Goal: Information Seeking & Learning: Learn about a topic

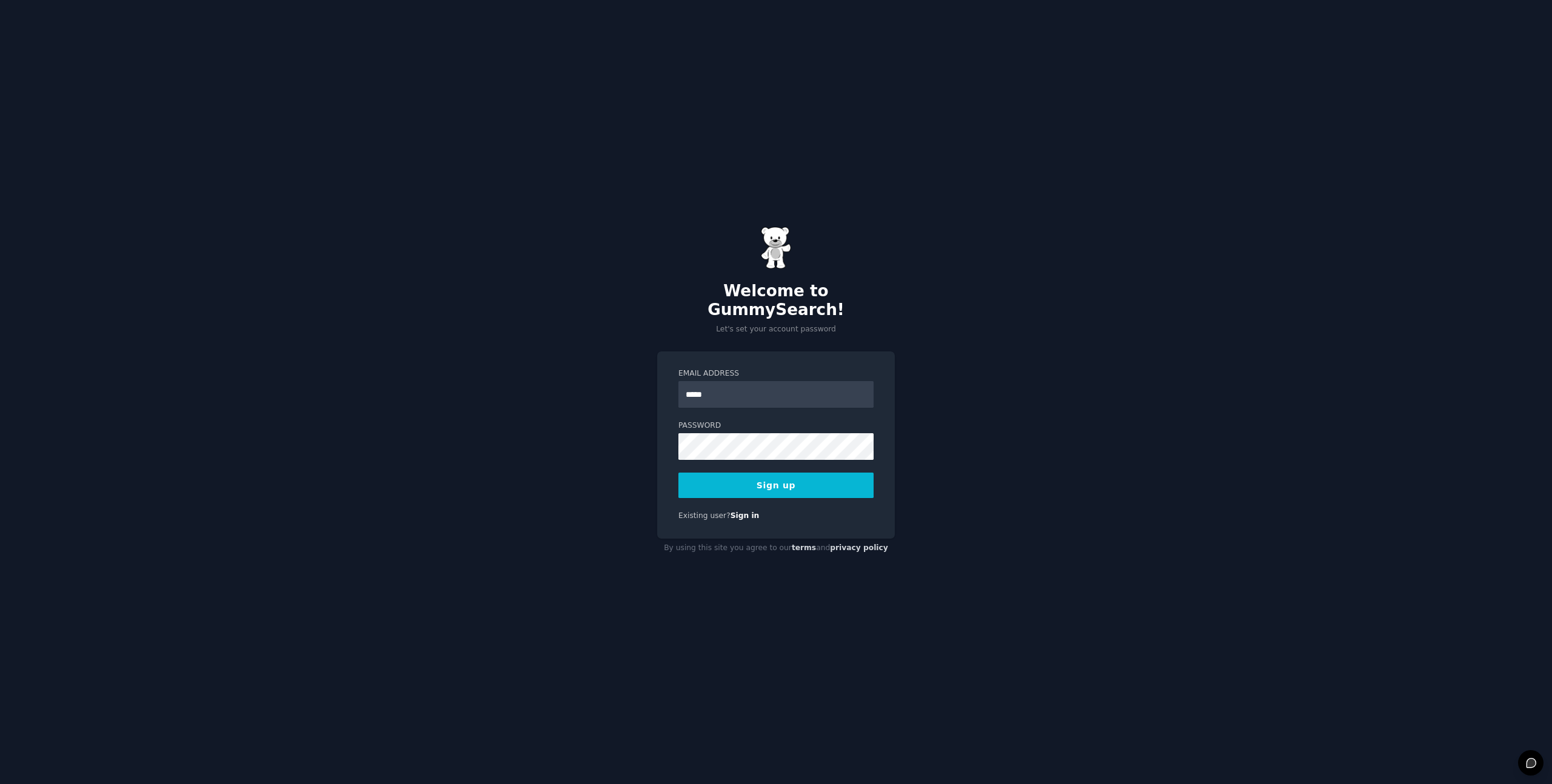
type input "**********"
click at [809, 477] on button "Sign up" at bounding box center [776, 486] width 195 height 25
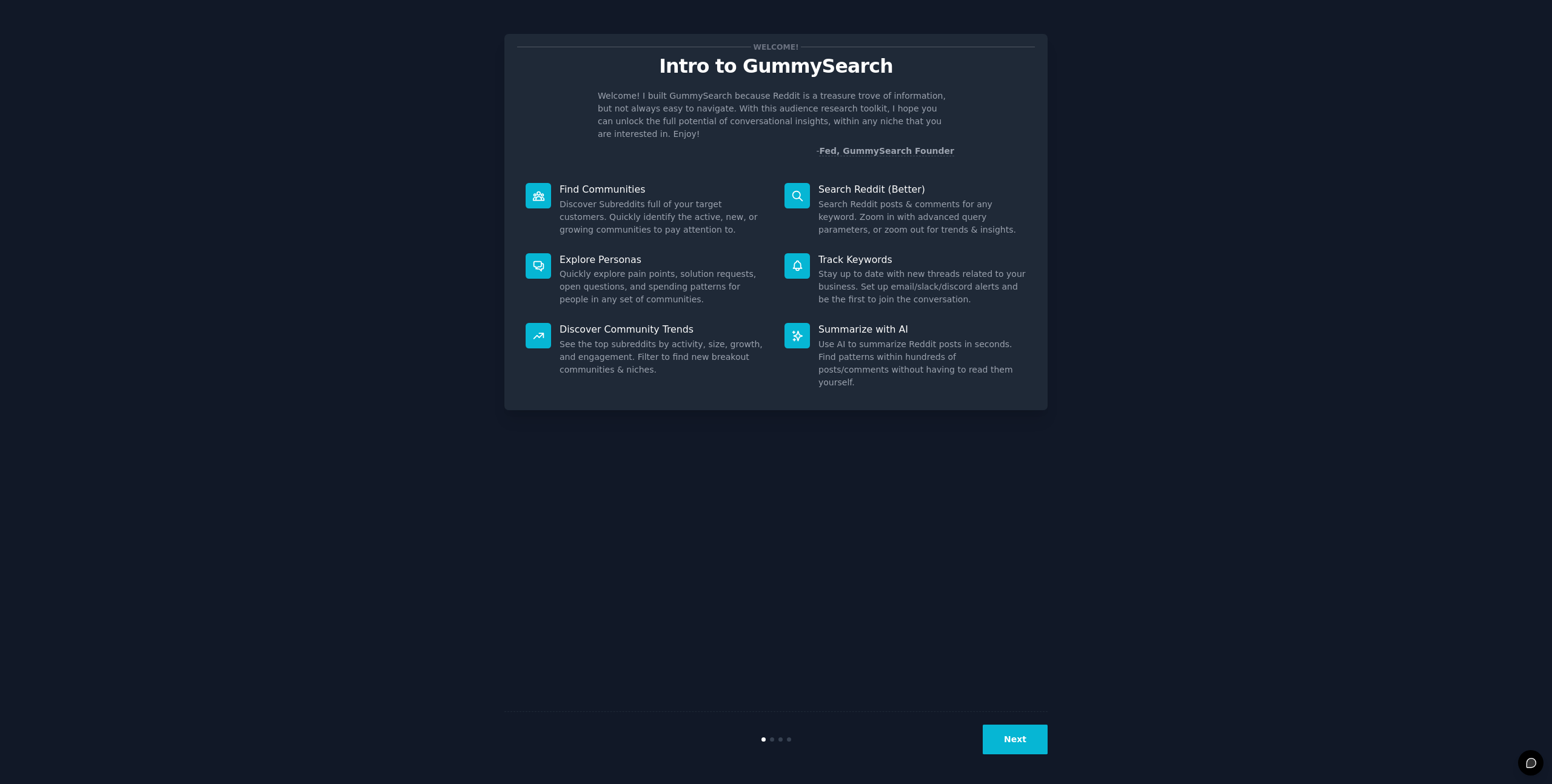
click at [1024, 737] on button "Next" at bounding box center [1015, 739] width 65 height 30
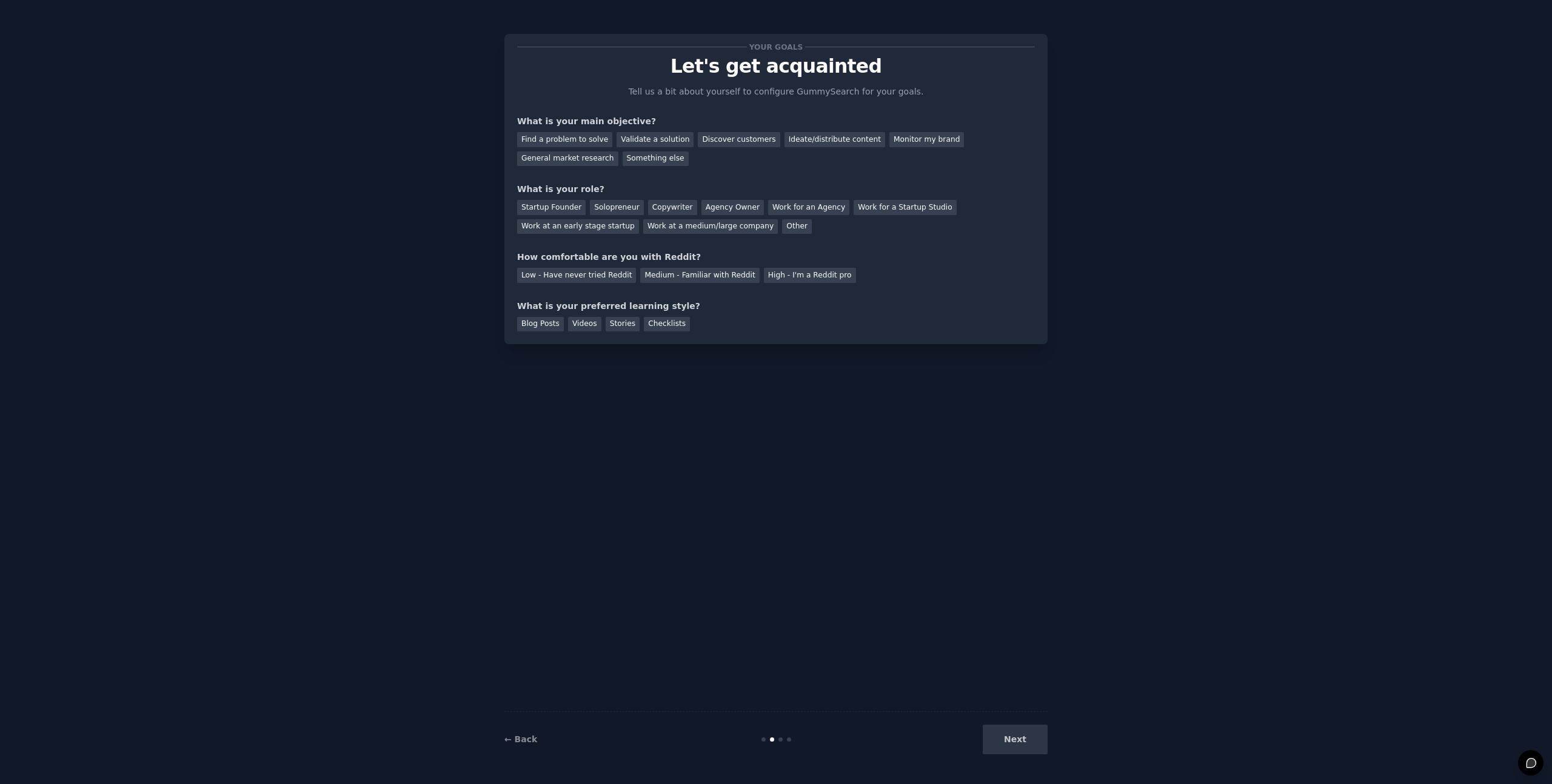
click at [1024, 737] on div "Next" at bounding box center [957, 739] width 181 height 30
click at [1021, 740] on div "Next" at bounding box center [957, 739] width 181 height 30
click at [554, 138] on div "Find a problem to solve" at bounding box center [565, 140] width 95 height 15
click at [657, 140] on div "Validate a solution" at bounding box center [655, 140] width 77 height 15
click at [599, 140] on div "Find a problem to solve" at bounding box center [565, 140] width 95 height 15
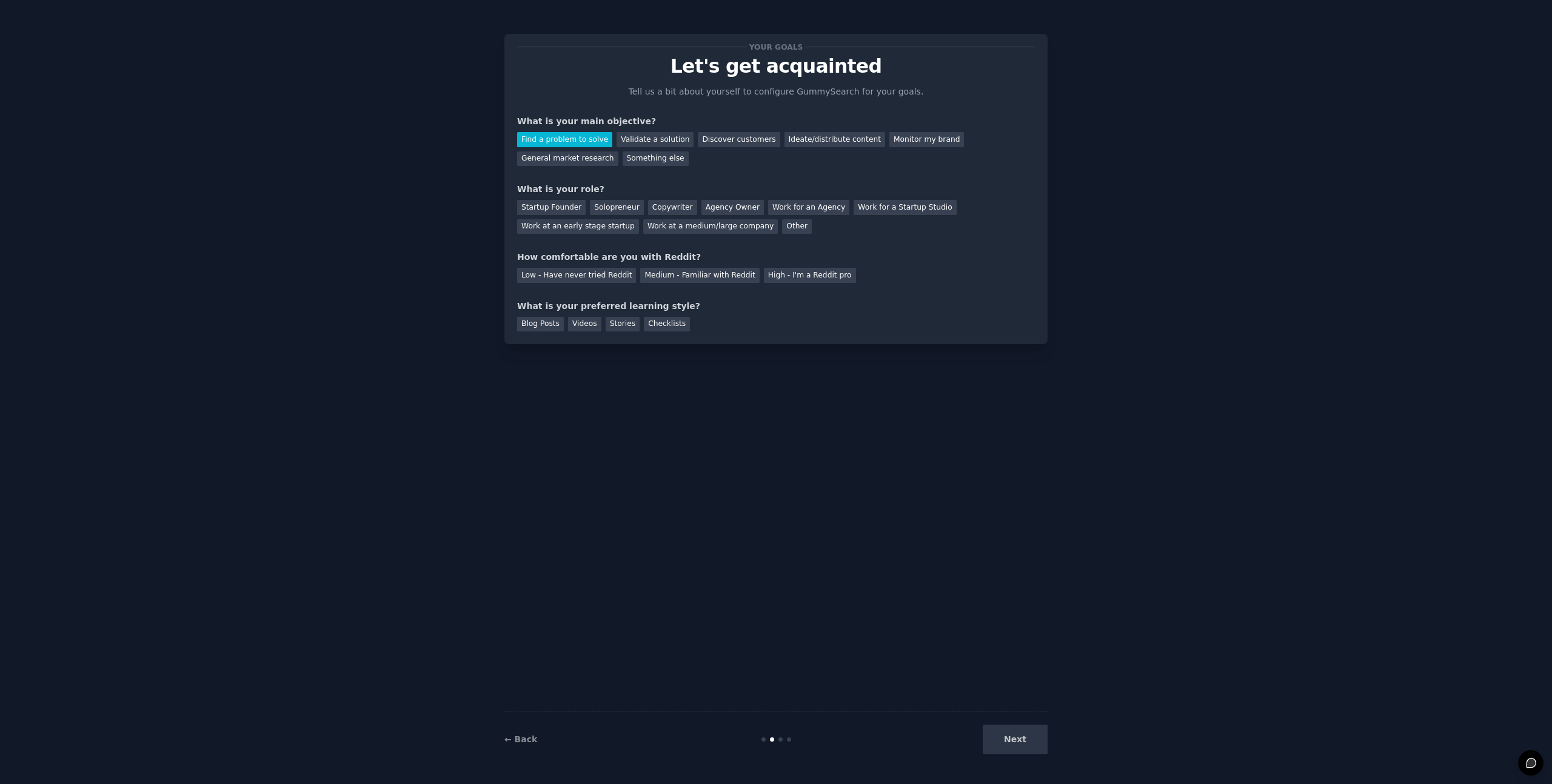
click at [1014, 745] on div "Next" at bounding box center [957, 739] width 181 height 30
drag, startPoint x: 1033, startPoint y: 738, endPoint x: 1510, endPoint y: 747, distance: 477.1
click at [1033, 738] on div "Next" at bounding box center [957, 739] width 181 height 30
click at [540, 206] on div "Startup Founder" at bounding box center [551, 207] width 69 height 15
click at [611, 279] on div "Low - Have never tried Reddit" at bounding box center [577, 275] width 119 height 15
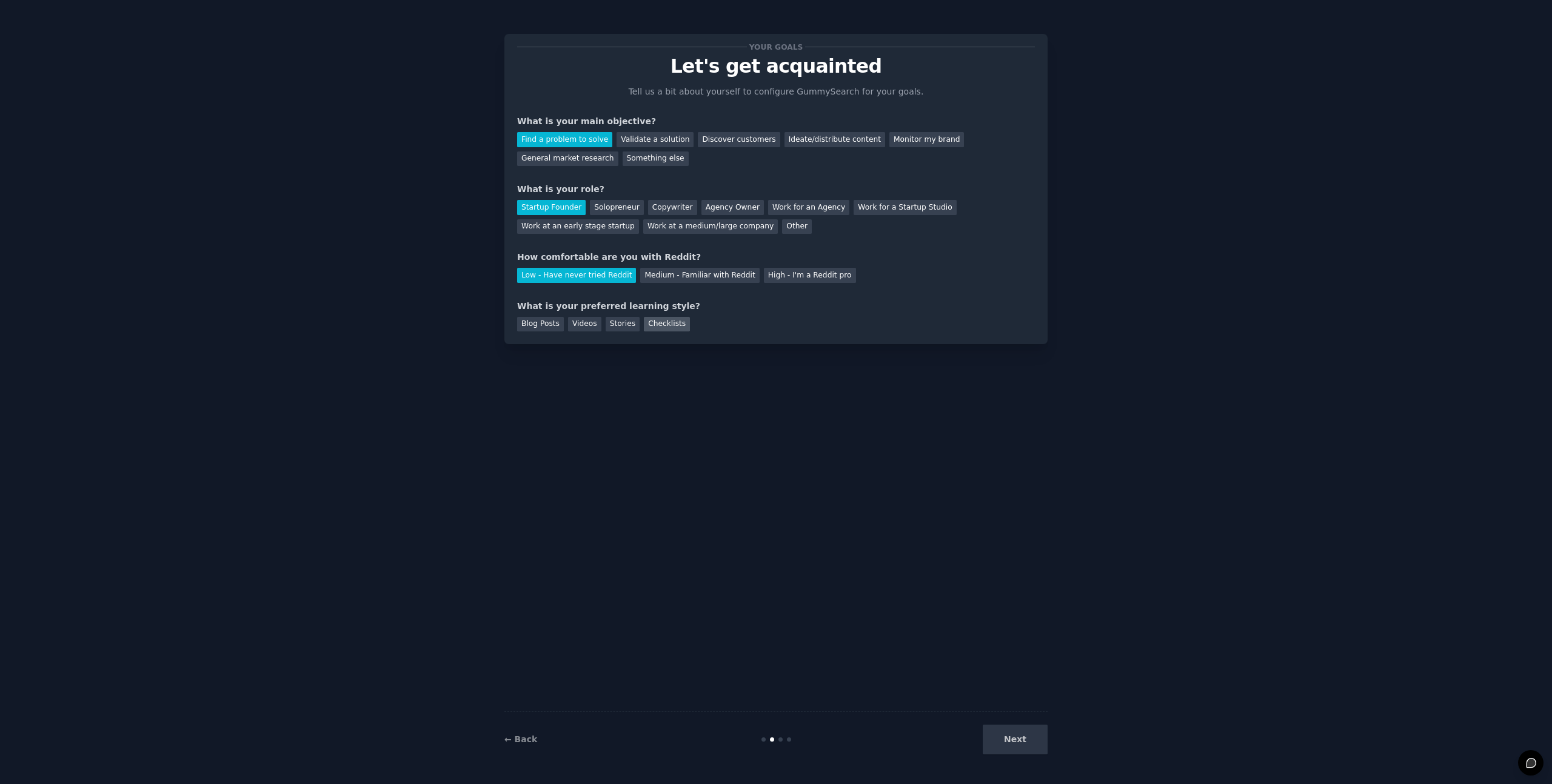
click at [657, 325] on div "Checklists" at bounding box center [667, 324] width 46 height 15
click at [615, 327] on div "Stories" at bounding box center [623, 324] width 34 height 15
click at [575, 327] on div "Videos" at bounding box center [584, 324] width 33 height 15
click at [1027, 736] on button "Next" at bounding box center [1015, 739] width 65 height 30
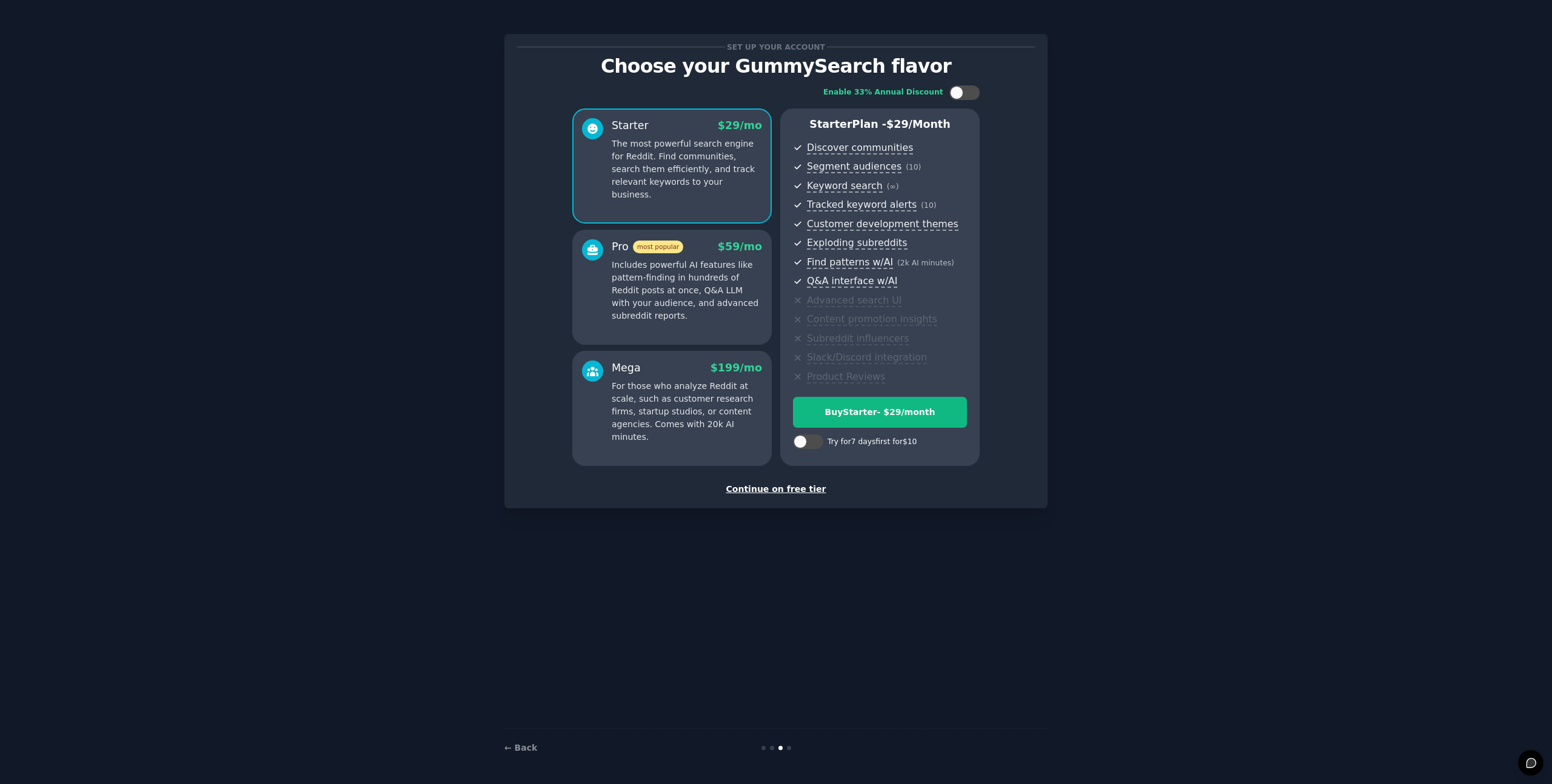
click at [808, 485] on div "Continue on free tier" at bounding box center [776, 489] width 517 height 13
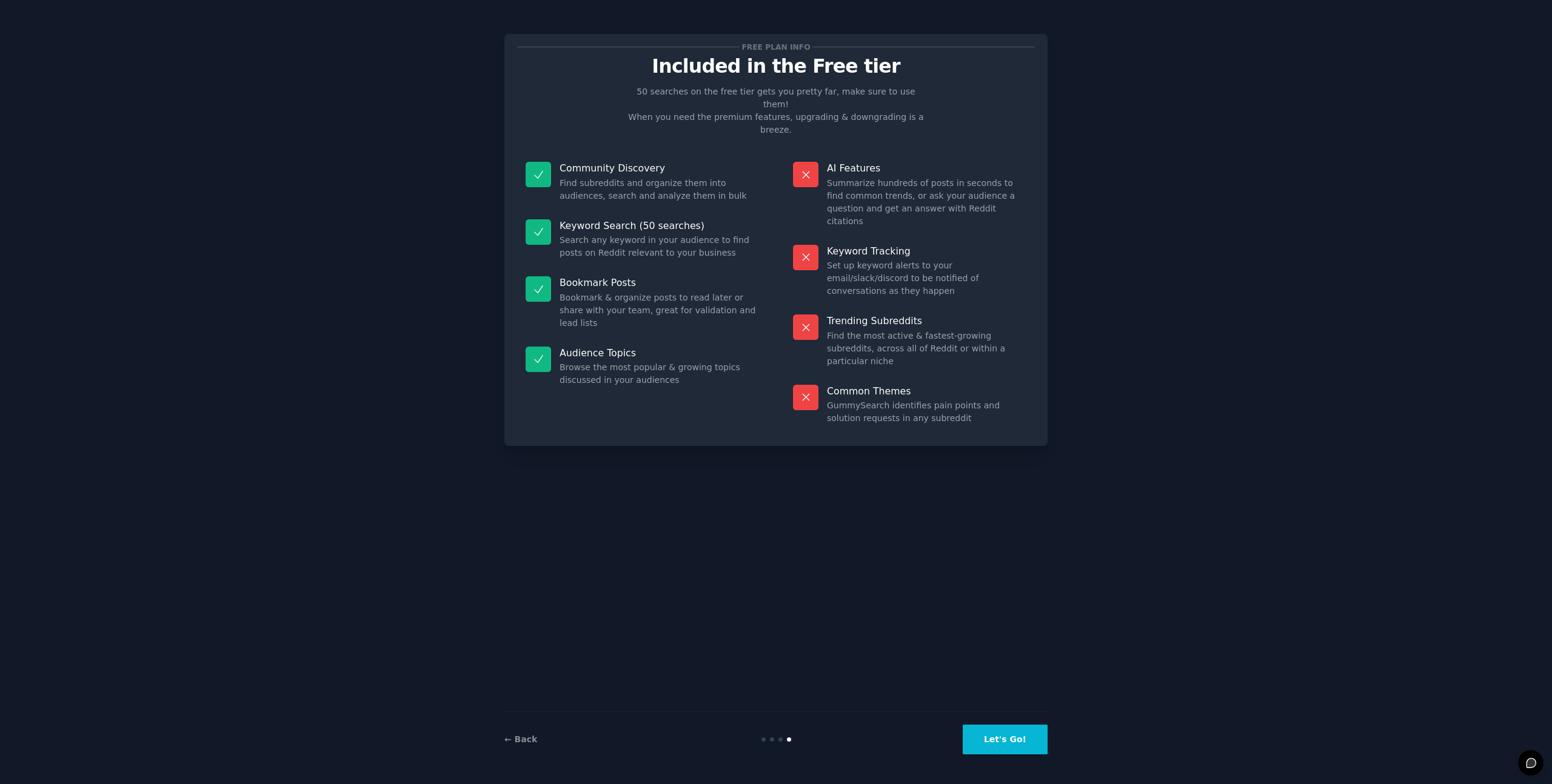
click at [1013, 736] on button "Let's Go!" at bounding box center [1005, 739] width 85 height 30
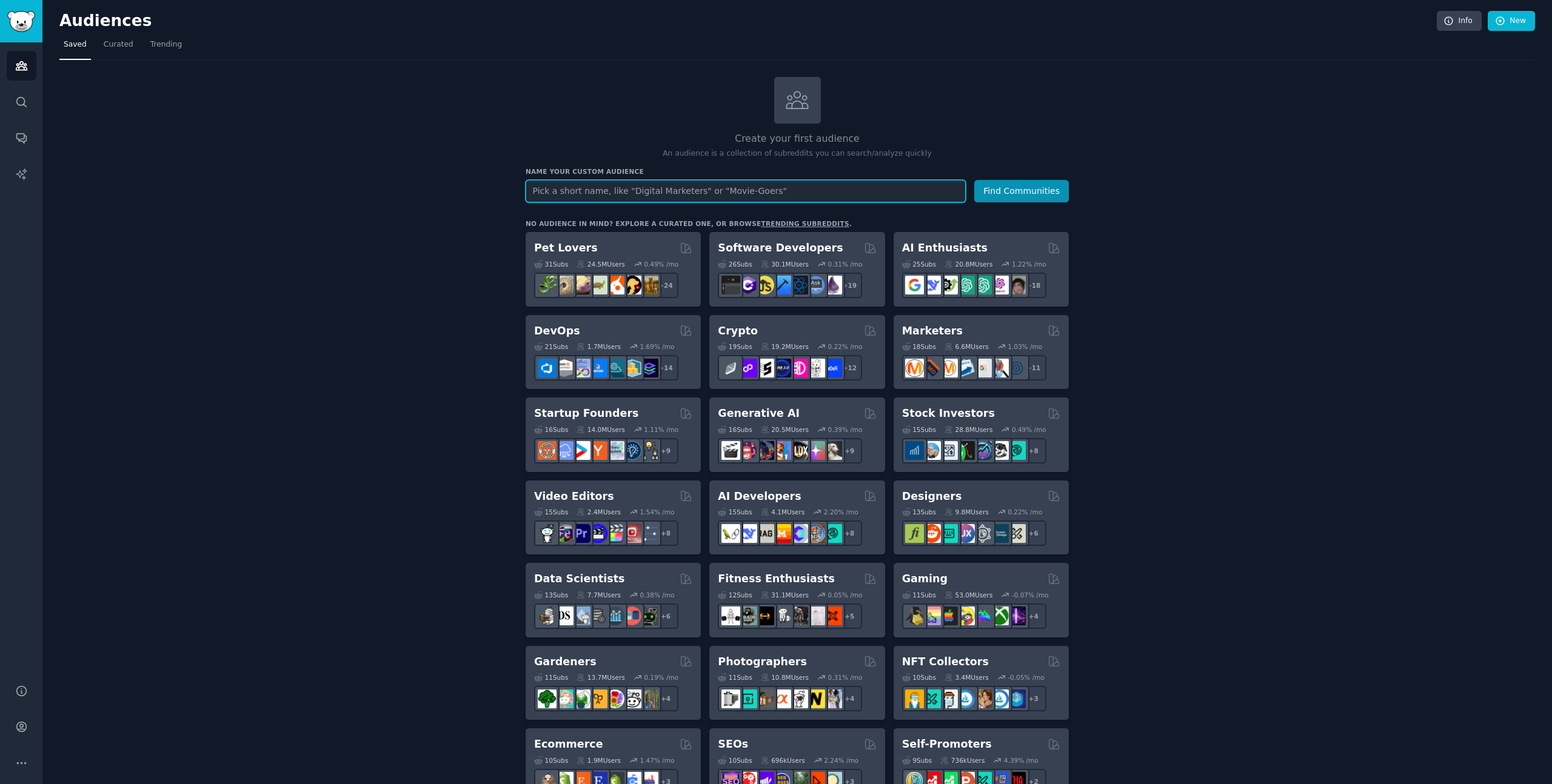
click at [836, 187] on input "text" at bounding box center [746, 191] width 440 height 22
type input "social media"
click at [974, 180] on button "Find Communities" at bounding box center [1021, 191] width 94 height 22
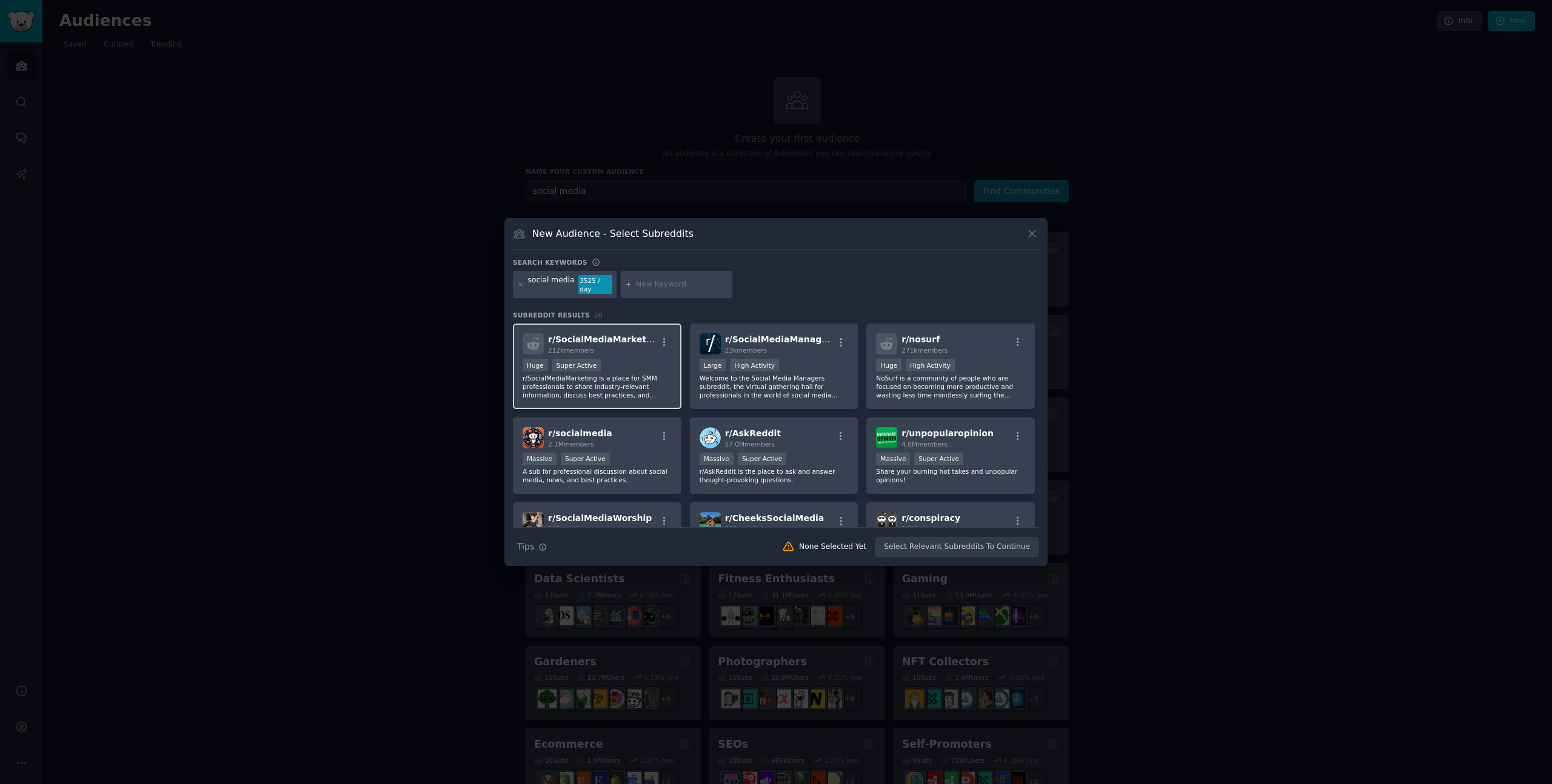
click at [641, 350] on div "212k members" at bounding box center [602, 350] width 109 height 8
click at [1002, 550] on button "Create Audience" at bounding box center [1000, 547] width 80 height 20
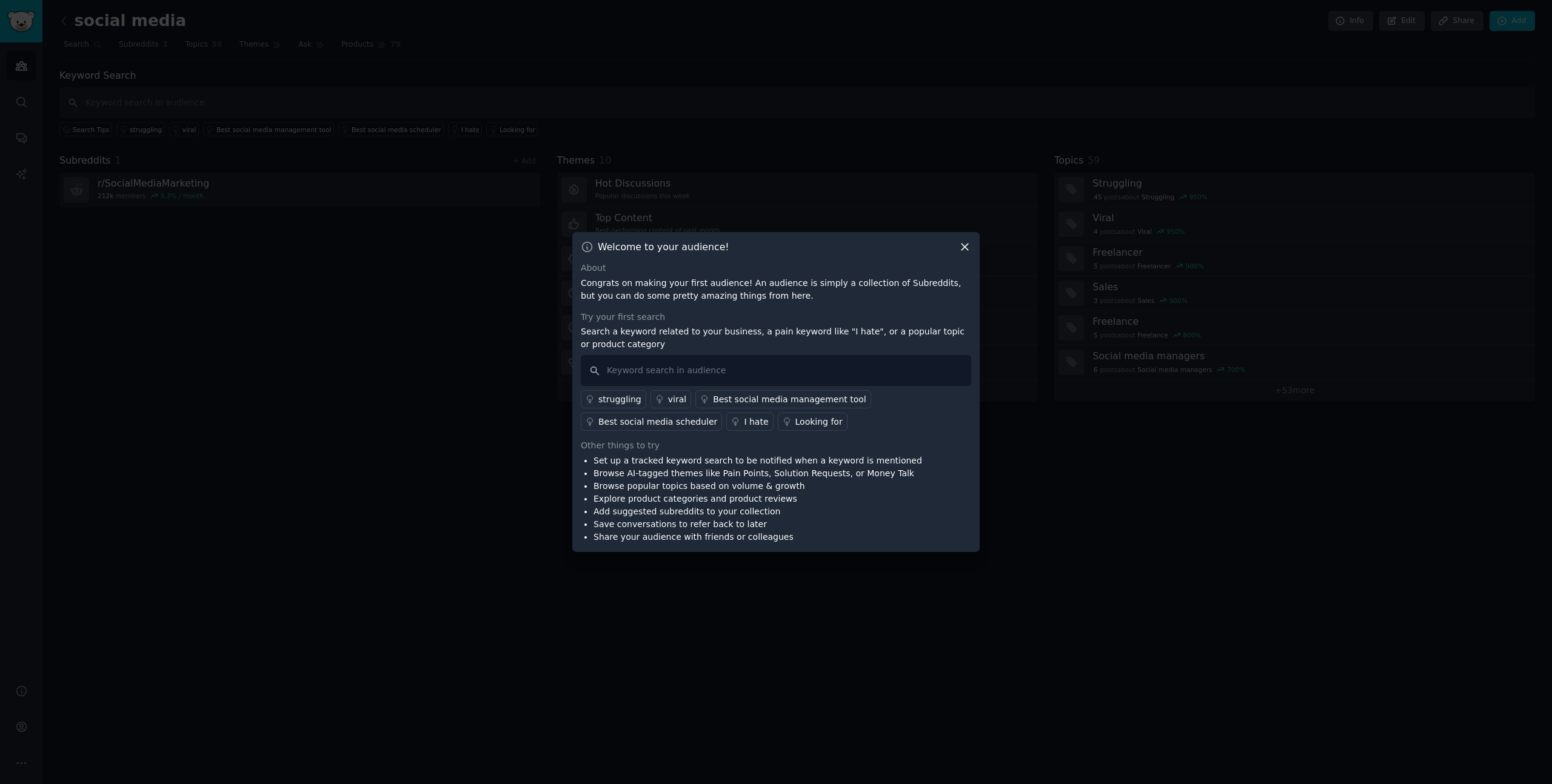
click at [963, 248] on icon at bounding box center [965, 248] width 7 height 7
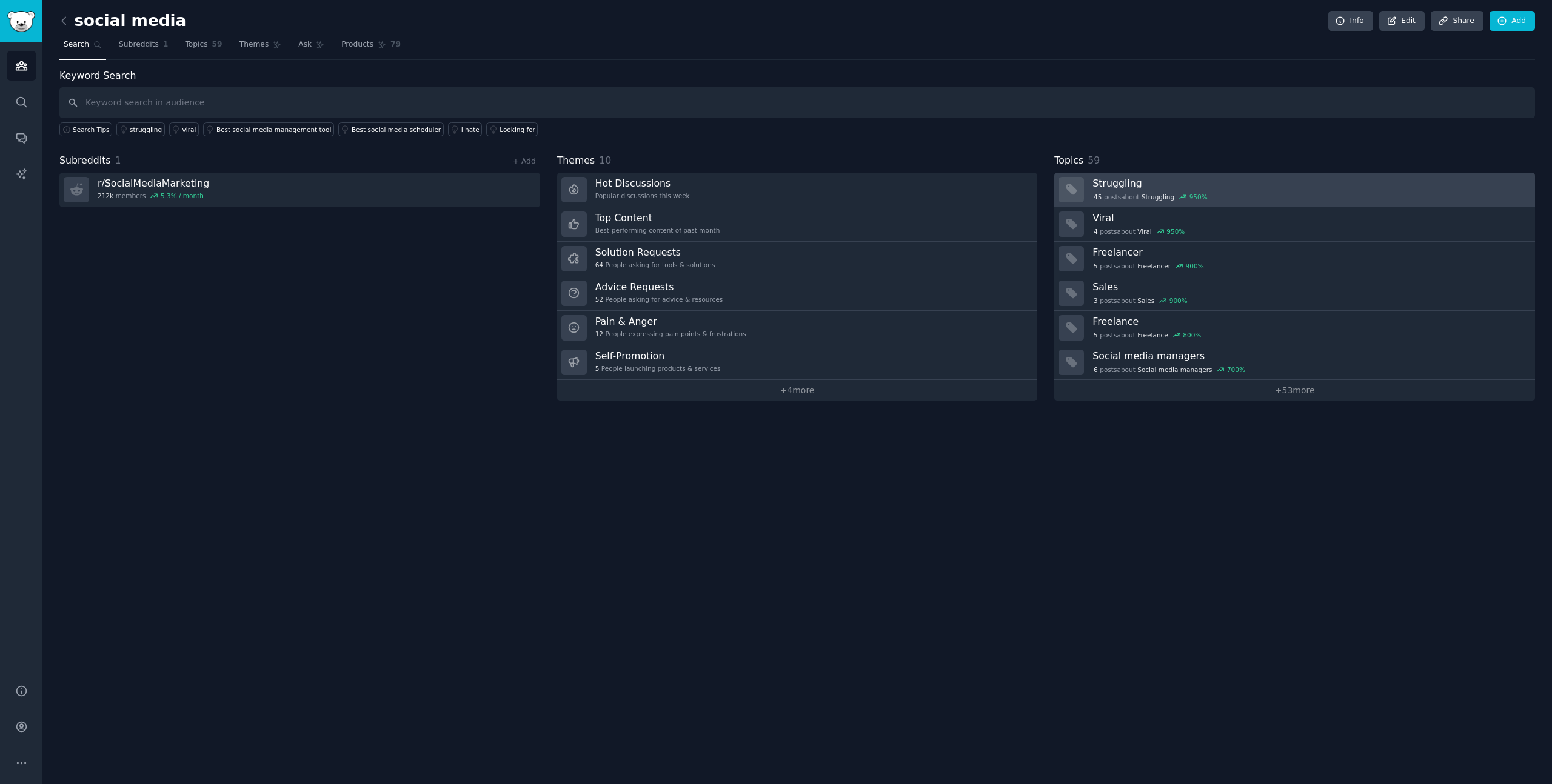
click at [1173, 188] on h3 "Struggling" at bounding box center [1309, 183] width 434 height 13
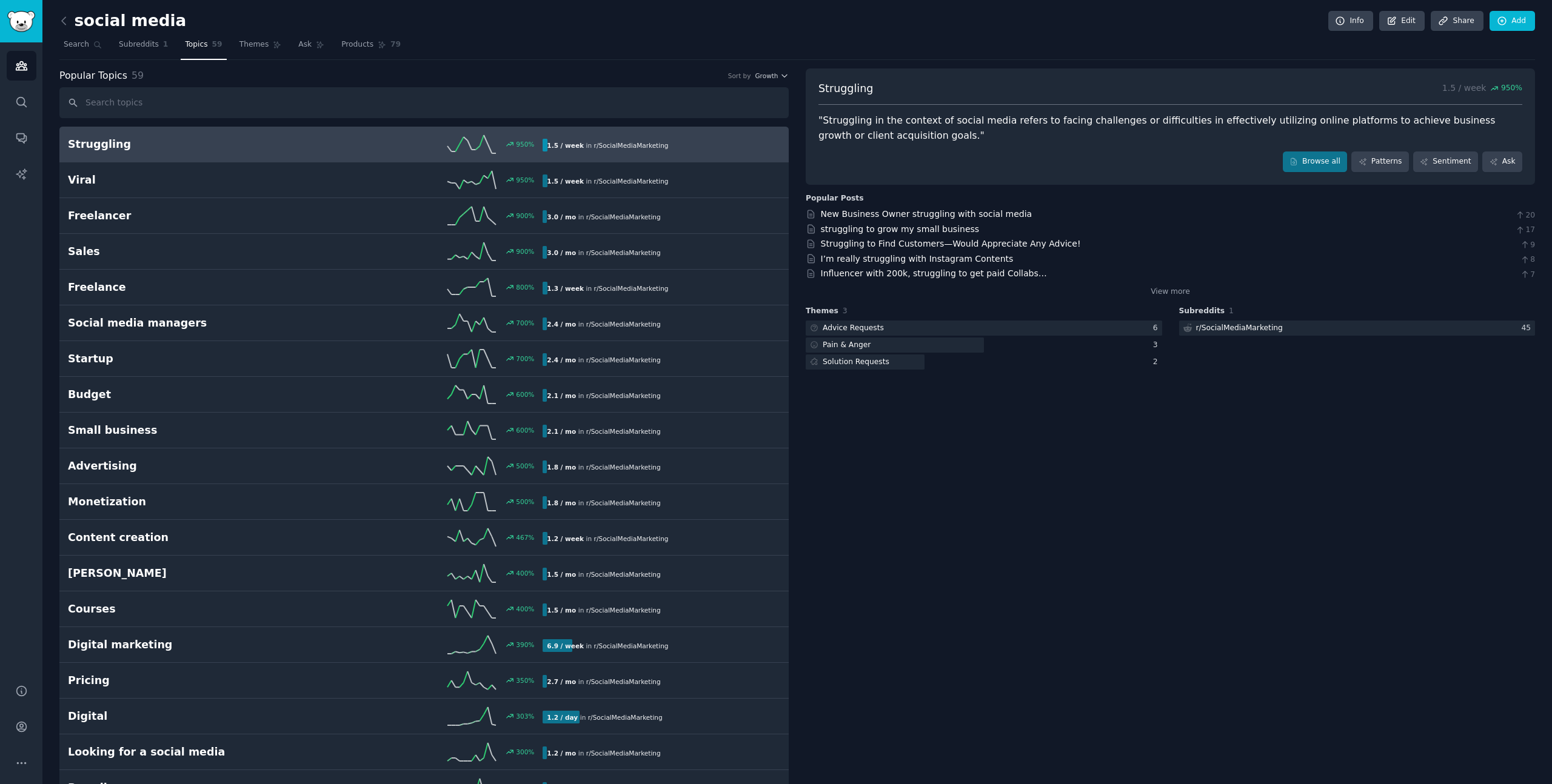
click at [191, 147] on h2 "Struggling" at bounding box center [187, 144] width 238 height 15
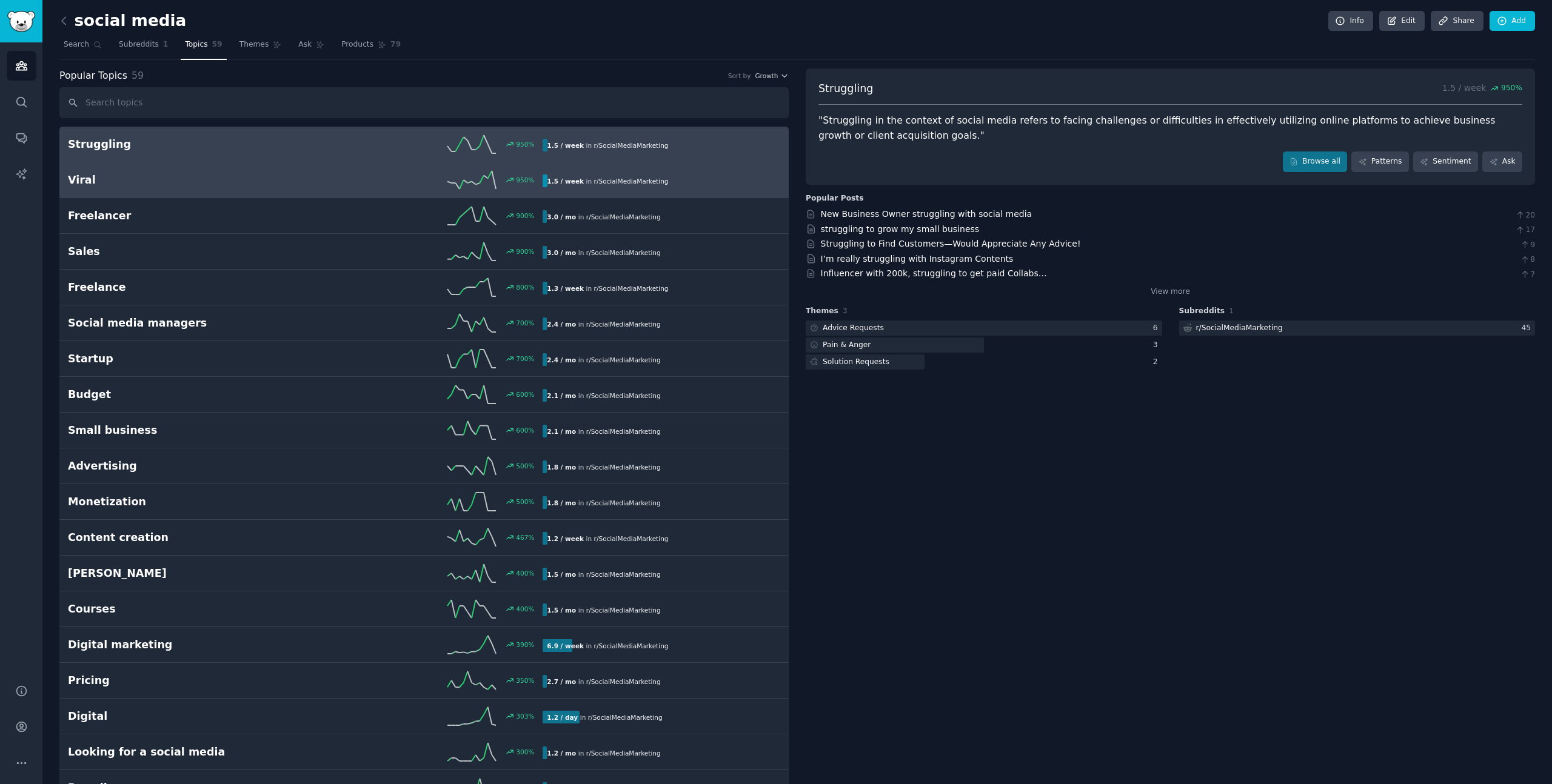
click at [317, 173] on div "950 %" at bounding box center [425, 179] width 238 height 18
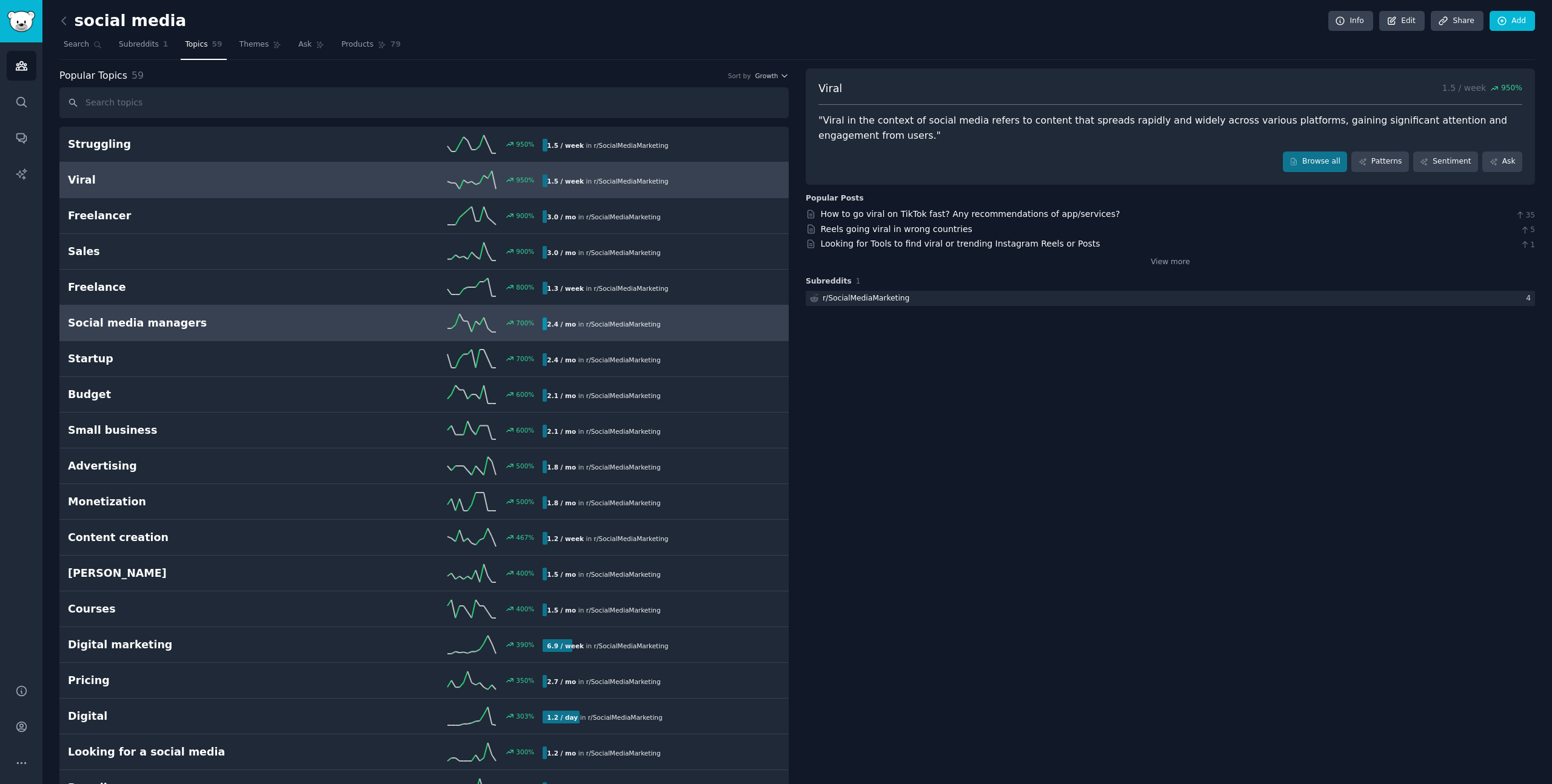
click at [266, 318] on h2 "Social media managers" at bounding box center [187, 324] width 238 height 15
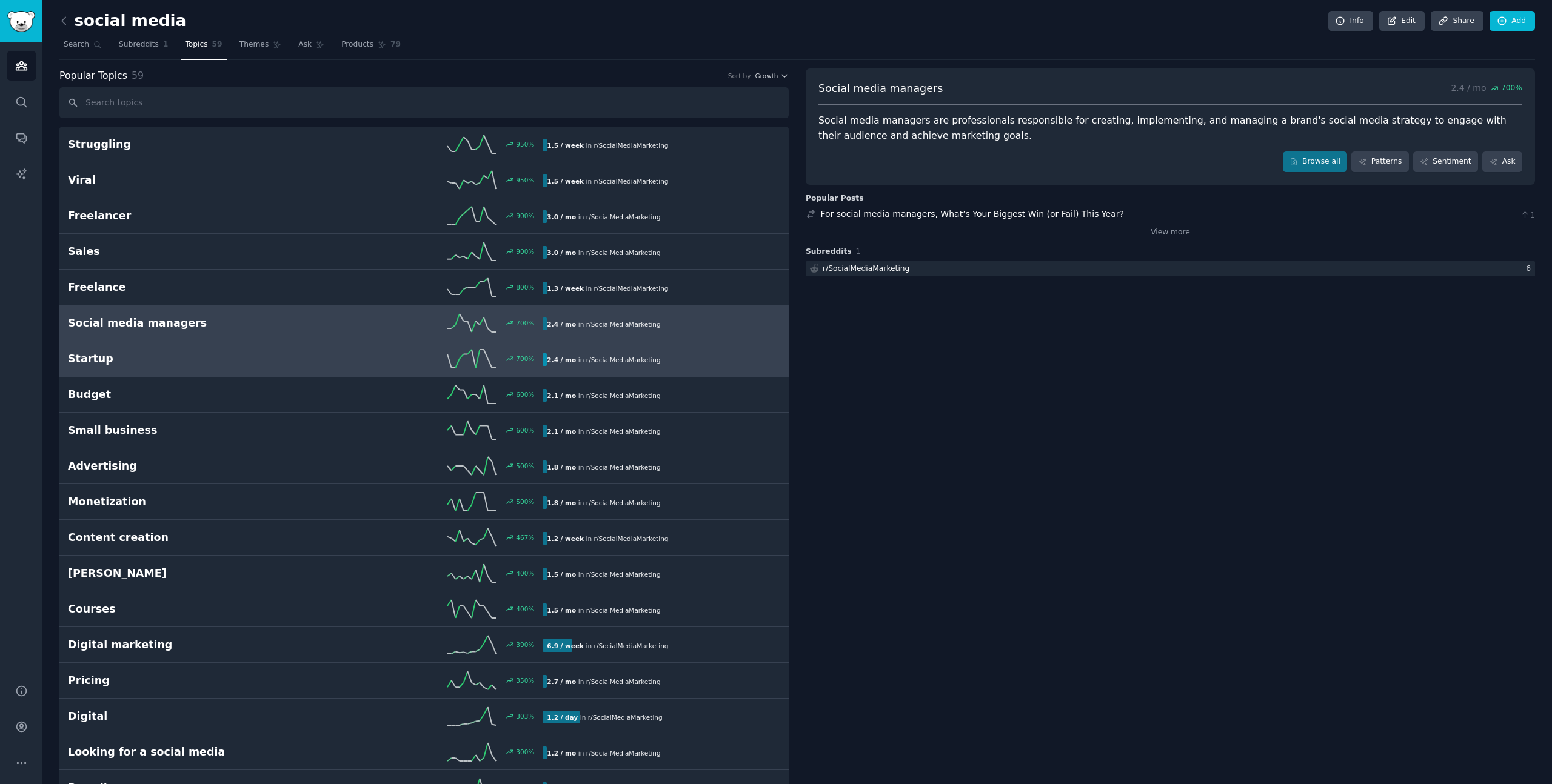
click at [238, 364] on h2 "Startup" at bounding box center [187, 359] width 238 height 15
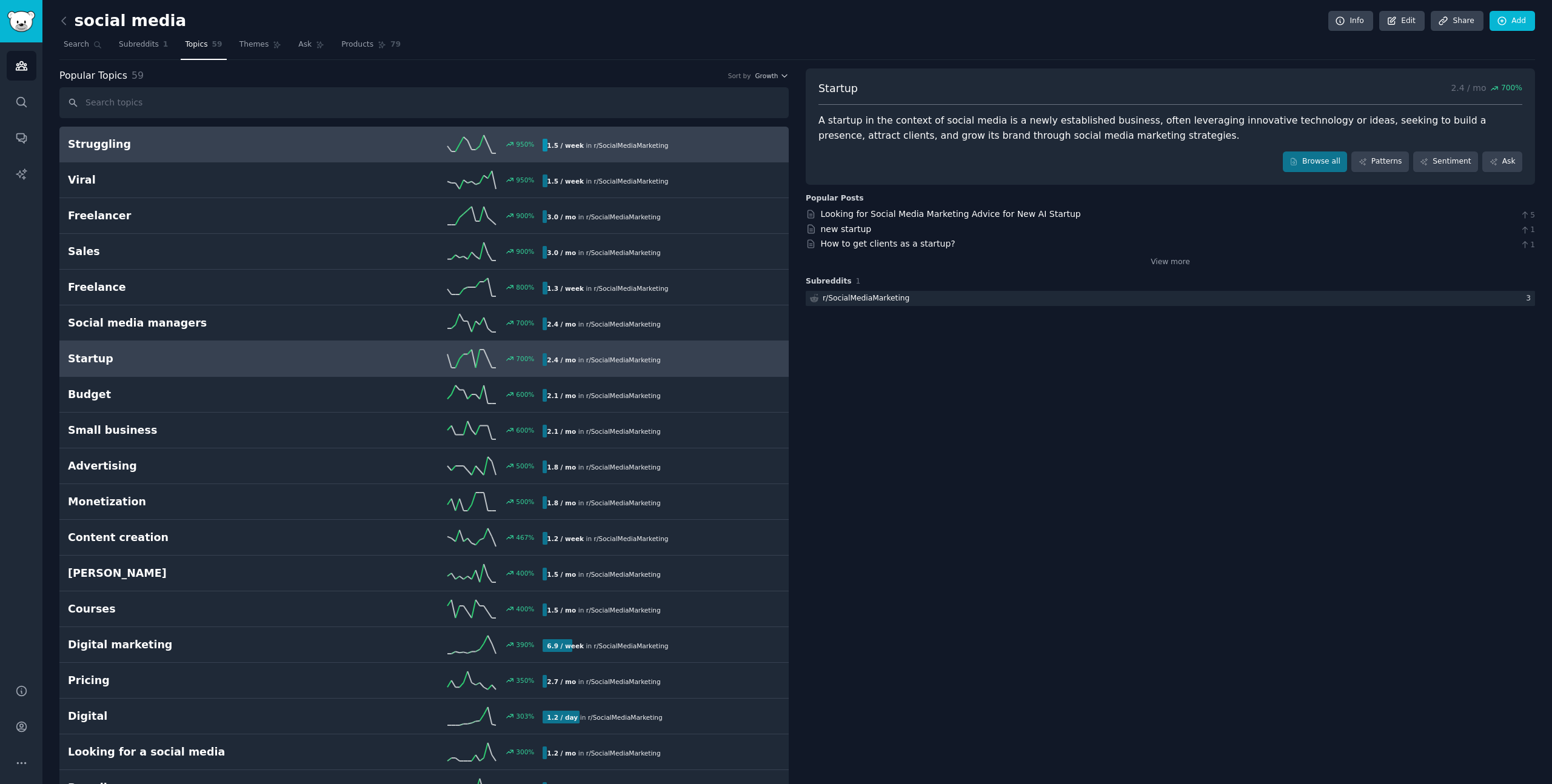
click at [200, 144] on h2 "Struggling" at bounding box center [187, 144] width 238 height 15
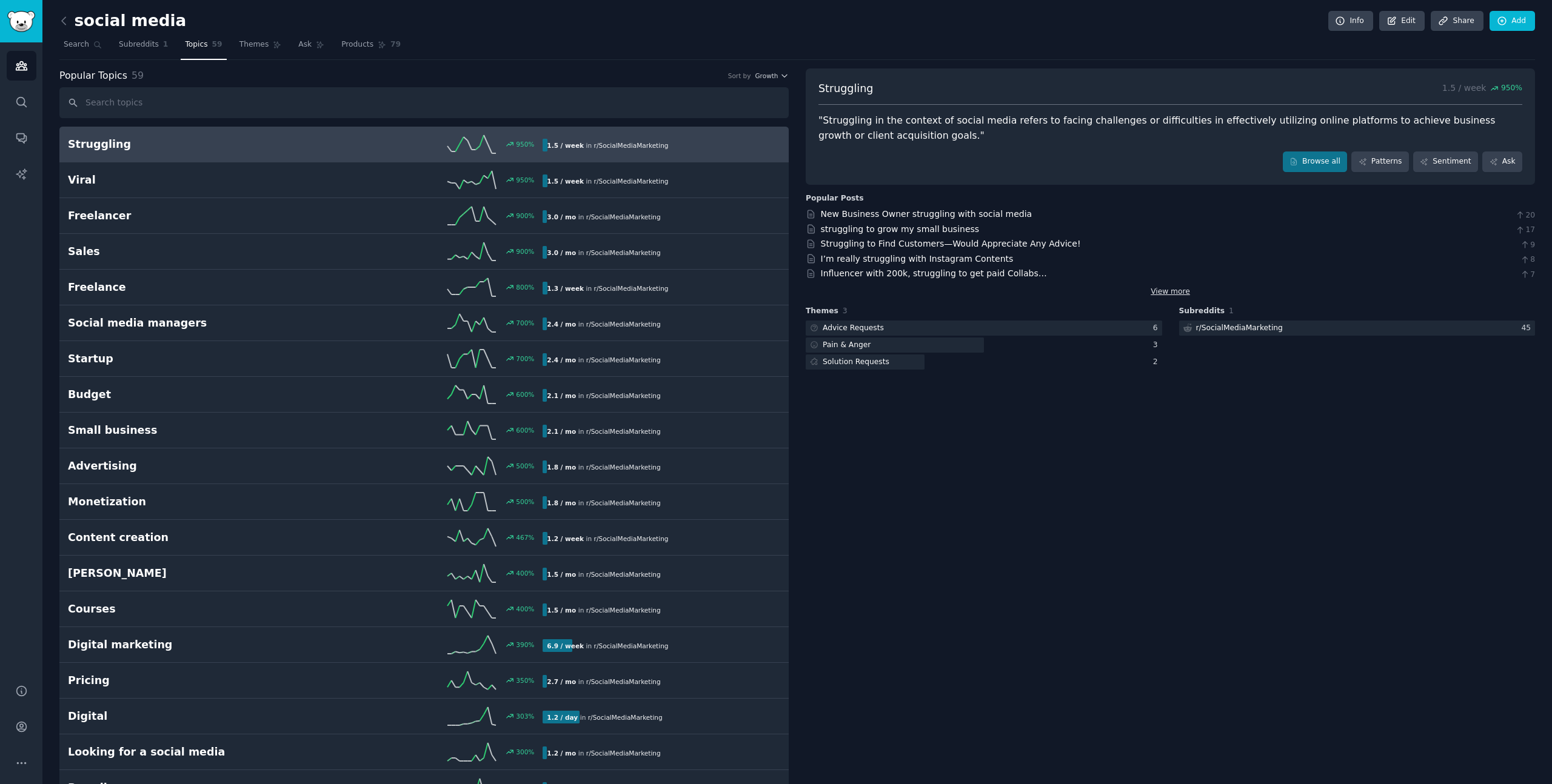
click at [1177, 293] on link "View more" at bounding box center [1170, 291] width 39 height 11
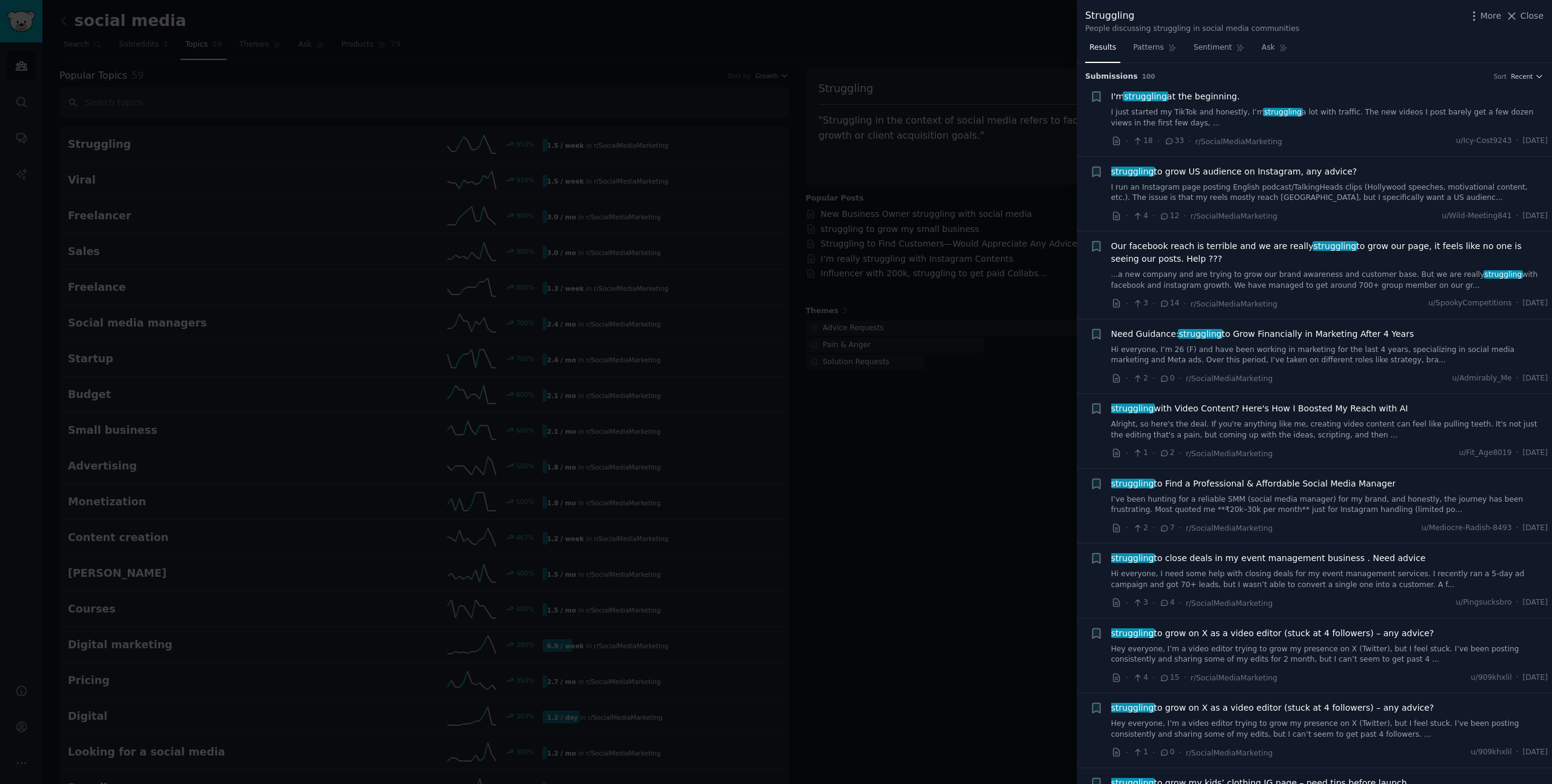
click at [872, 126] on div at bounding box center [776, 392] width 1552 height 784
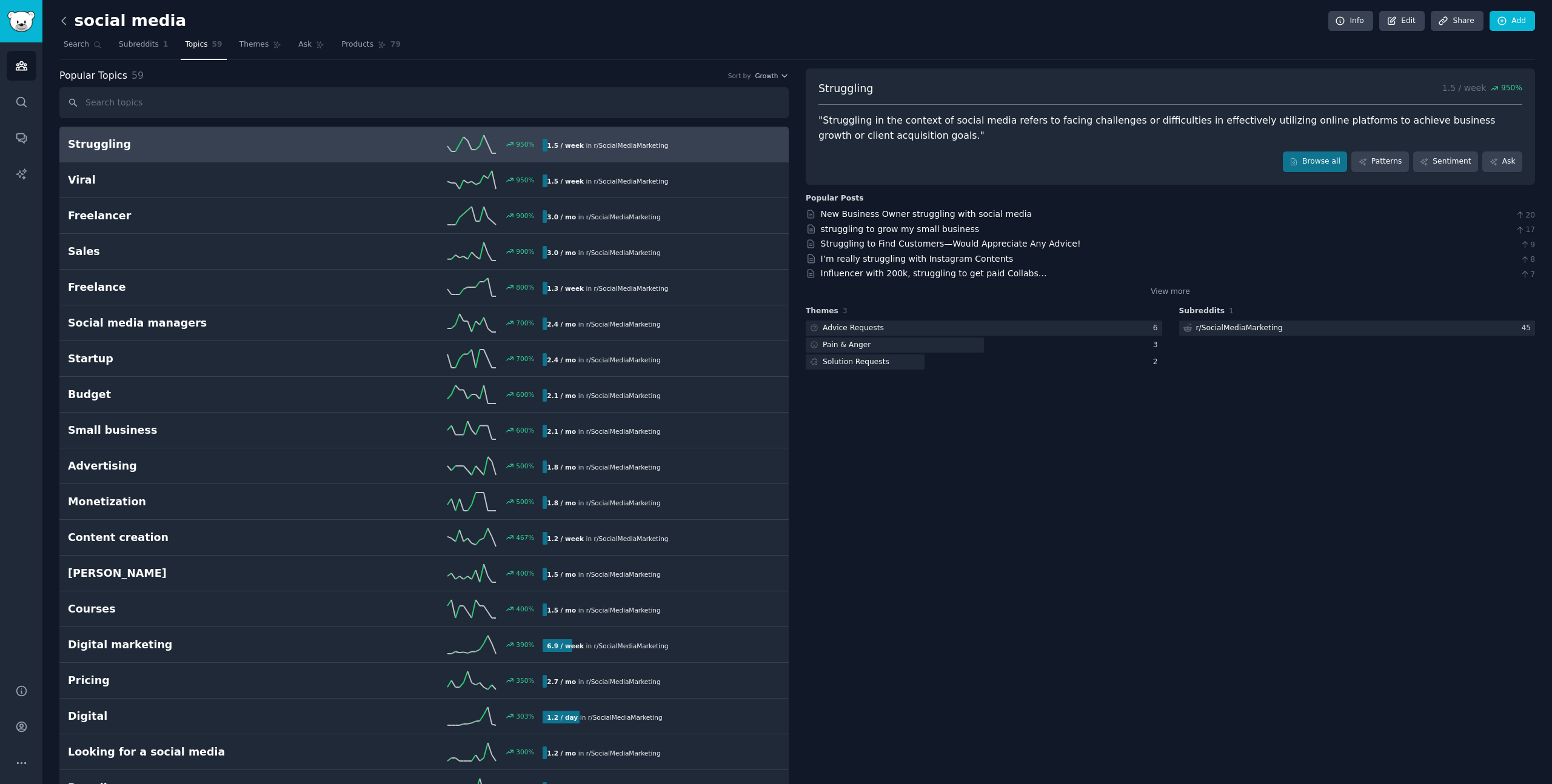
click at [62, 18] on icon at bounding box center [64, 20] width 13 height 13
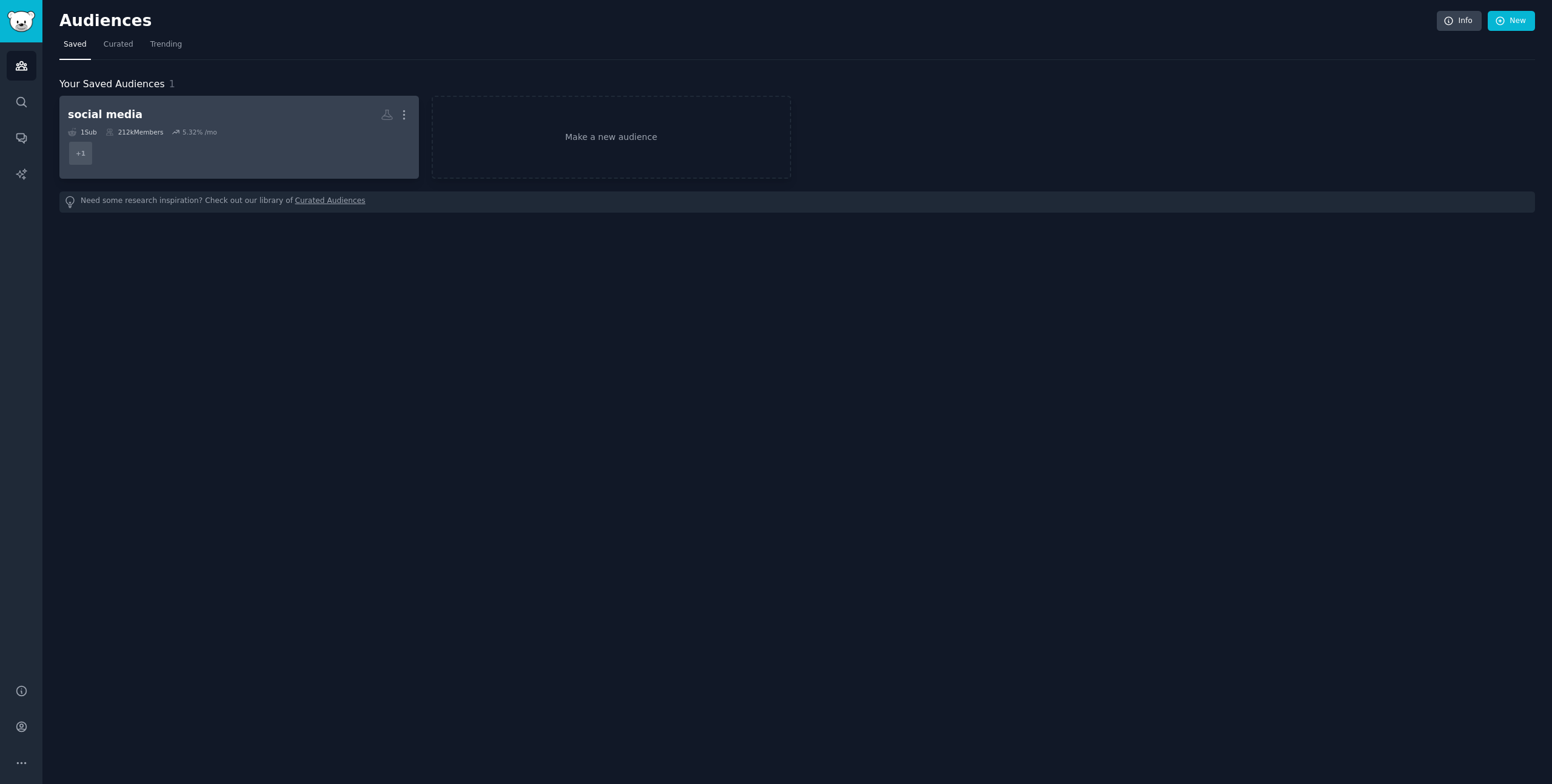
click at [116, 104] on h2 "social media More" at bounding box center [239, 115] width 342 height 21
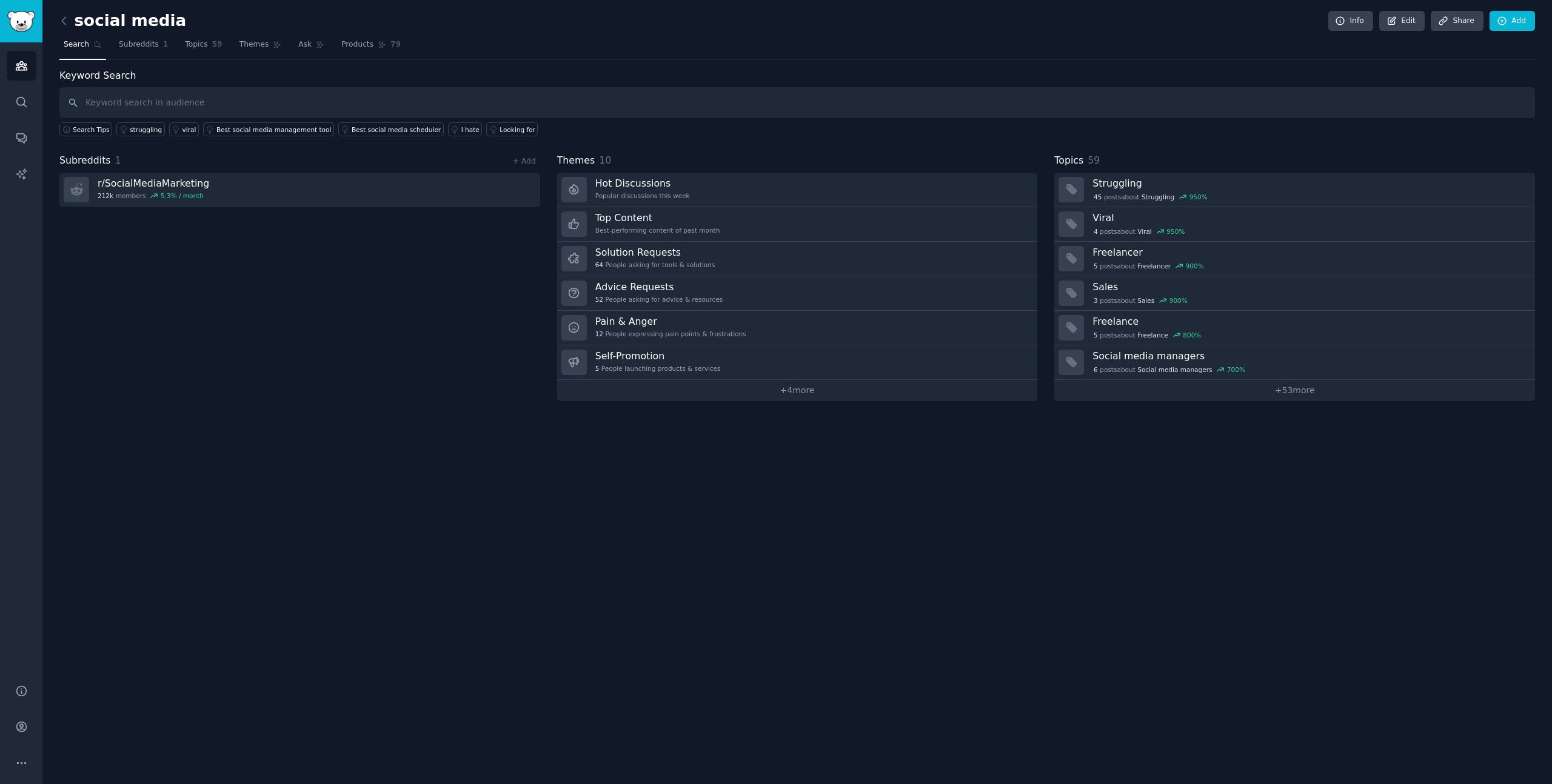
click at [195, 109] on input "text" at bounding box center [797, 103] width 1476 height 31
type input "sompetitive"
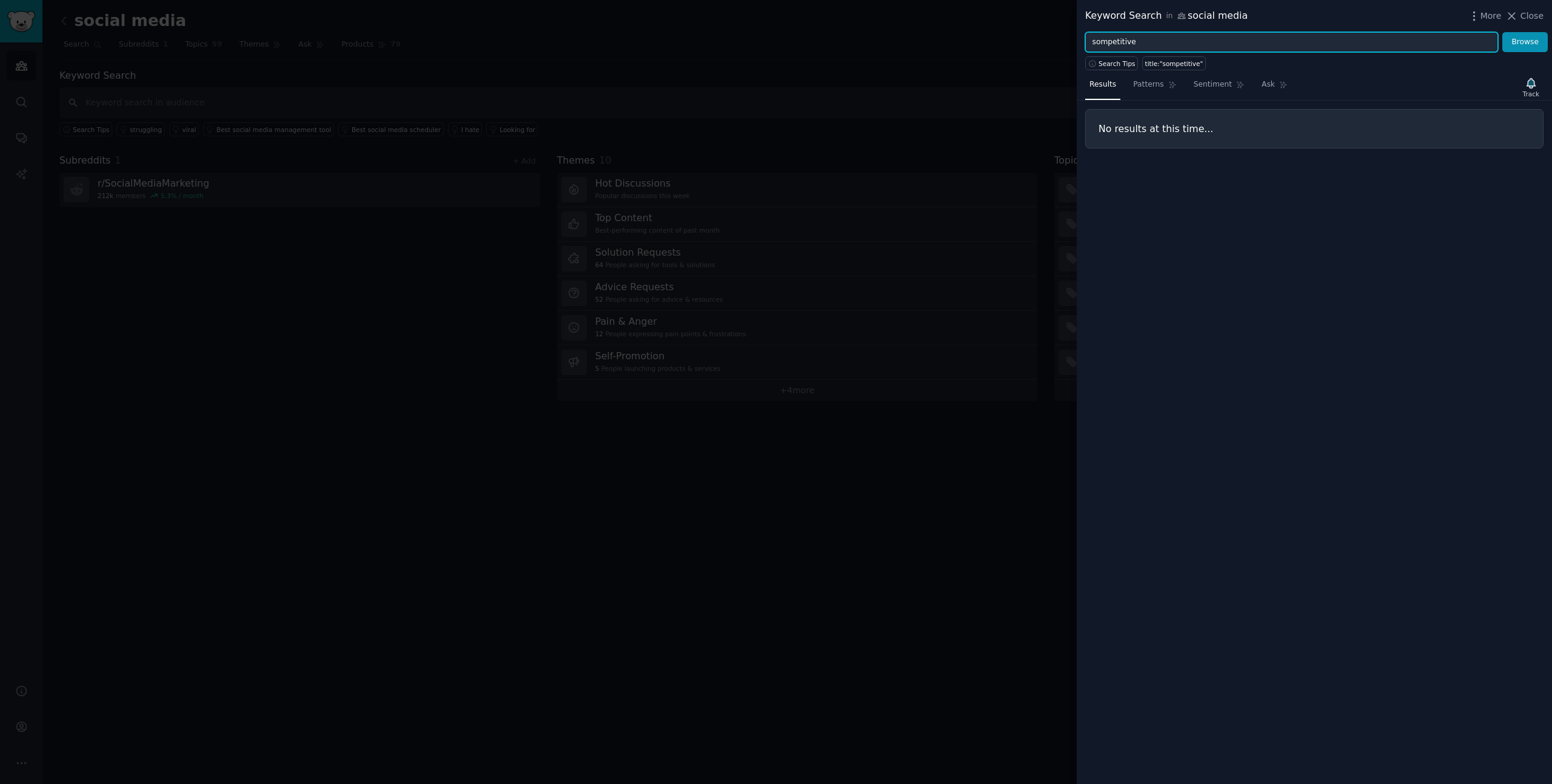
click at [1096, 45] on input "sompetitive" at bounding box center [1291, 42] width 413 height 20
type input "competitive"
click at [1502, 32] on button "Browse" at bounding box center [1525, 42] width 46 height 20
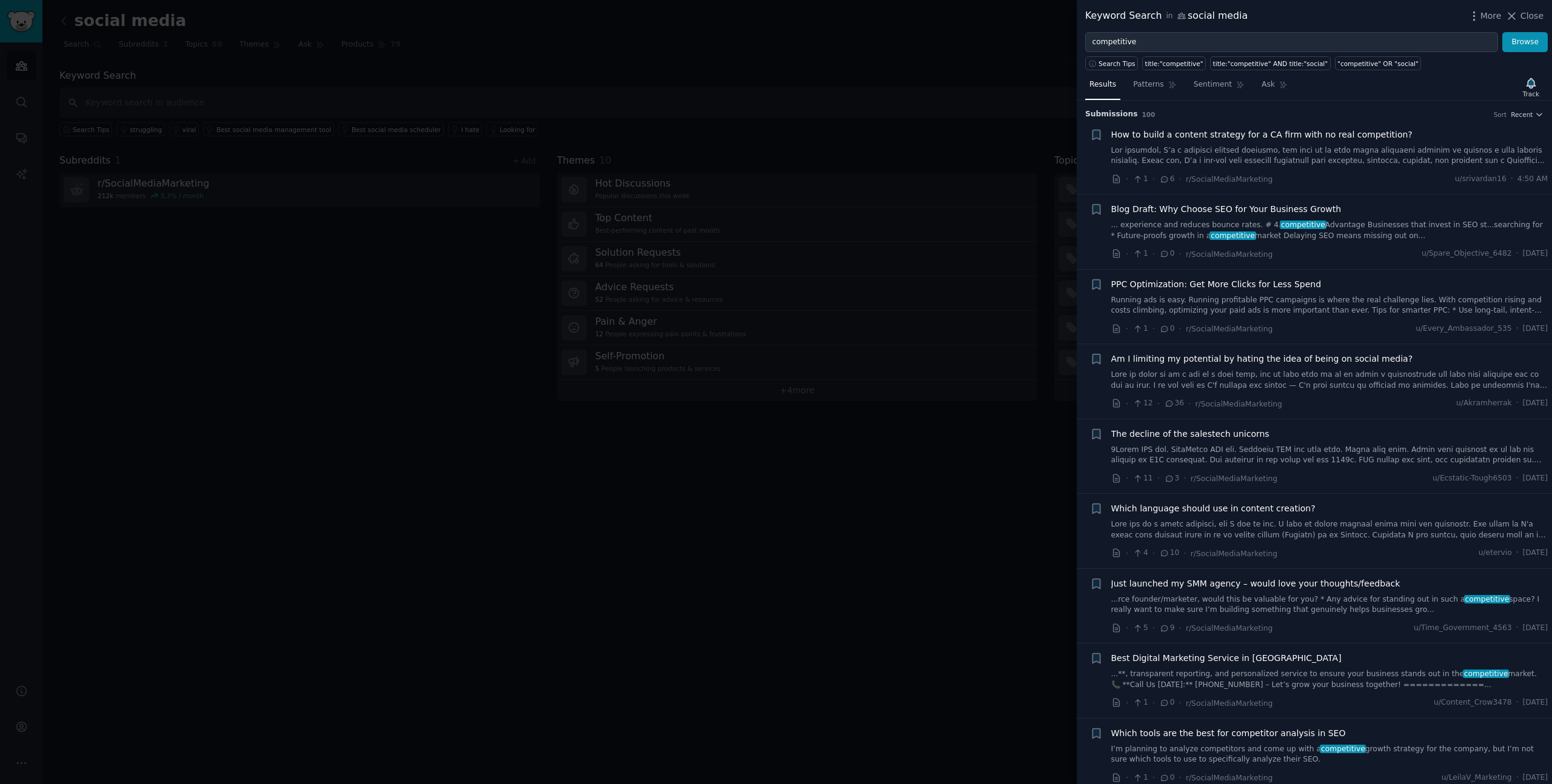
click at [1014, 613] on div at bounding box center [776, 392] width 1552 height 784
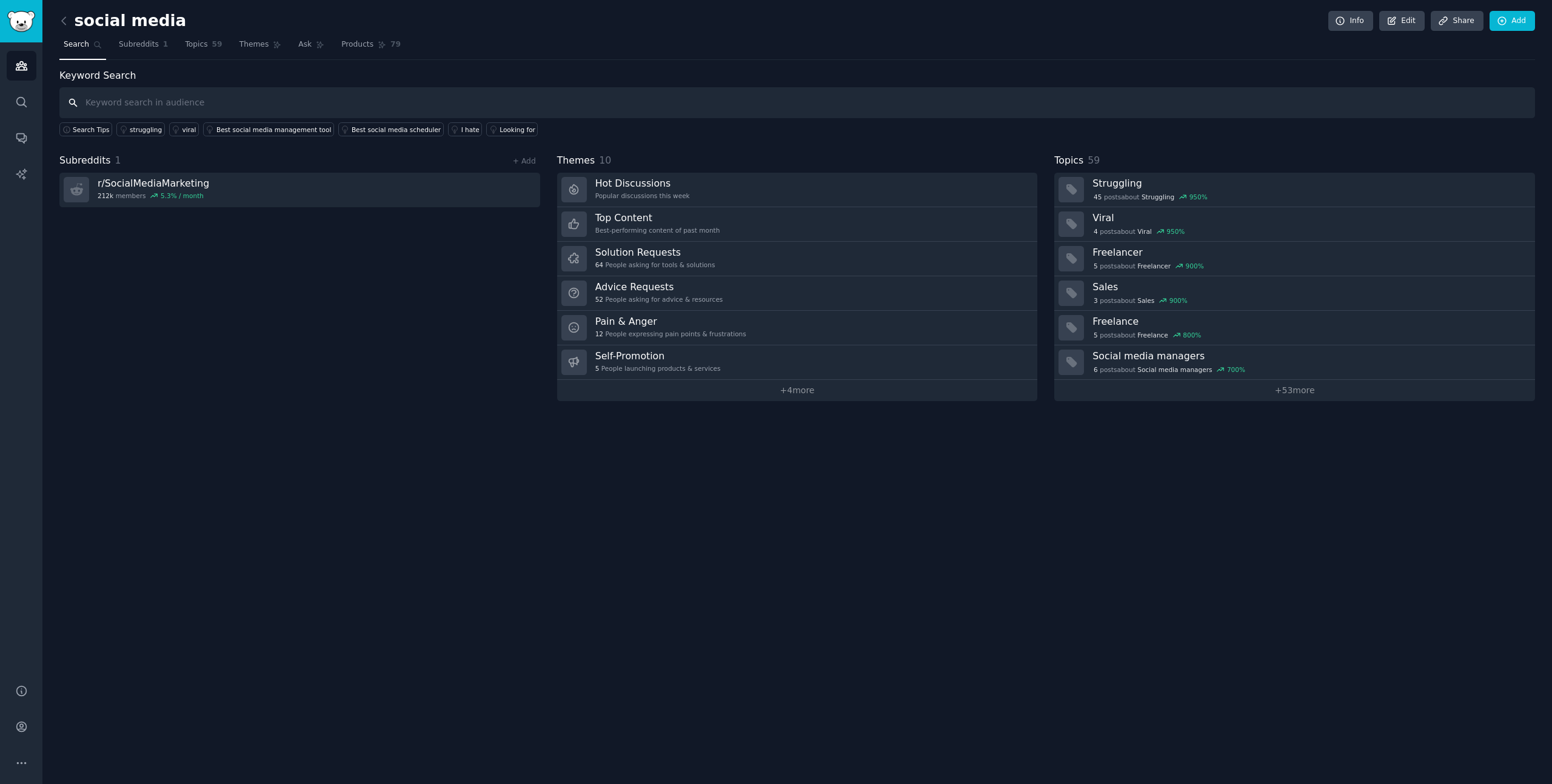
click at [327, 104] on input "text" at bounding box center [797, 103] width 1476 height 31
click at [327, 103] on input "text" at bounding box center [797, 103] width 1476 height 31
type input "analyze competition"
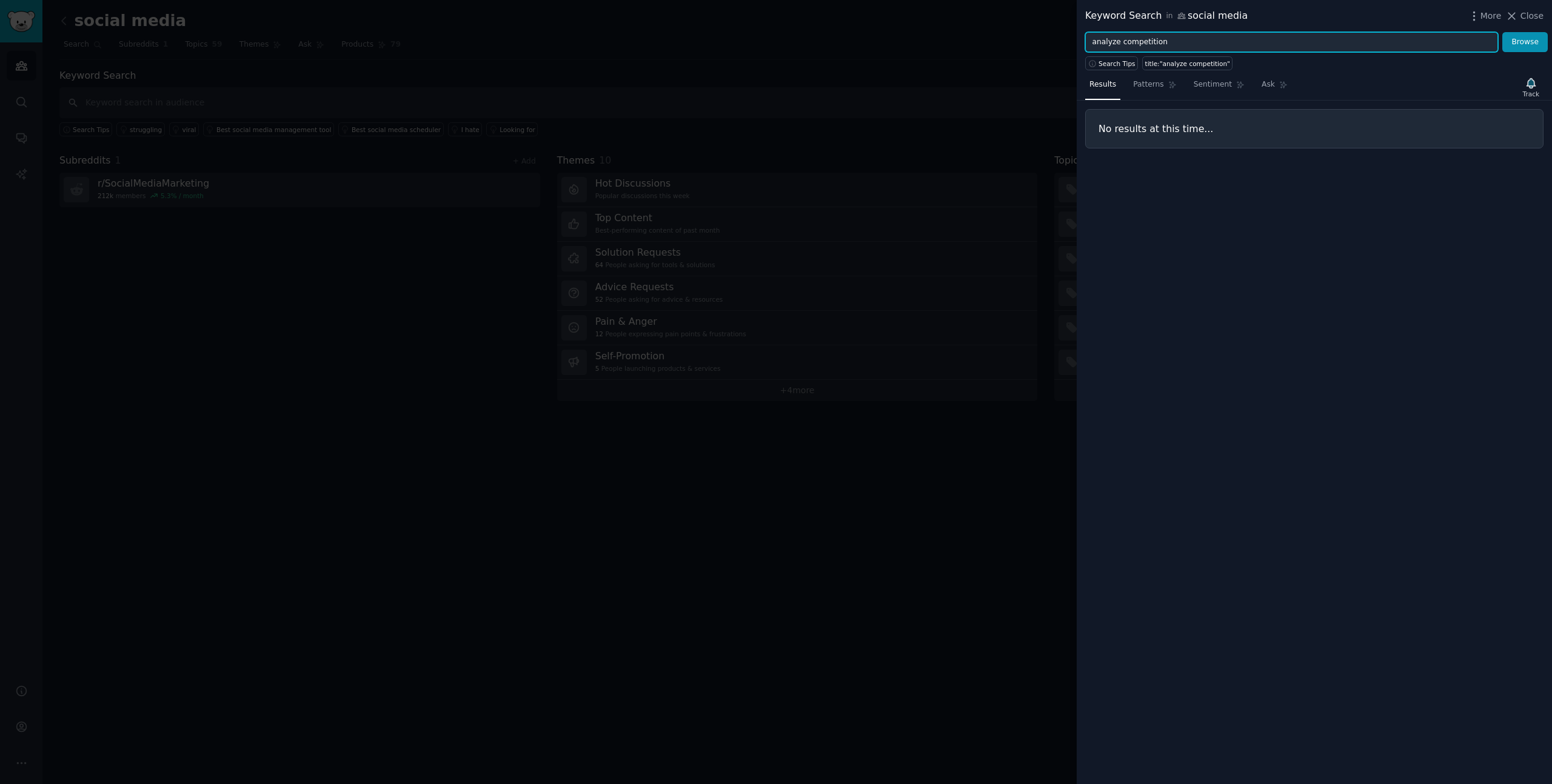
click at [1205, 48] on input "analyze competition" at bounding box center [1291, 42] width 413 height 20
type input "competition"
click at [1502, 32] on button "Browse" at bounding box center [1525, 42] width 46 height 20
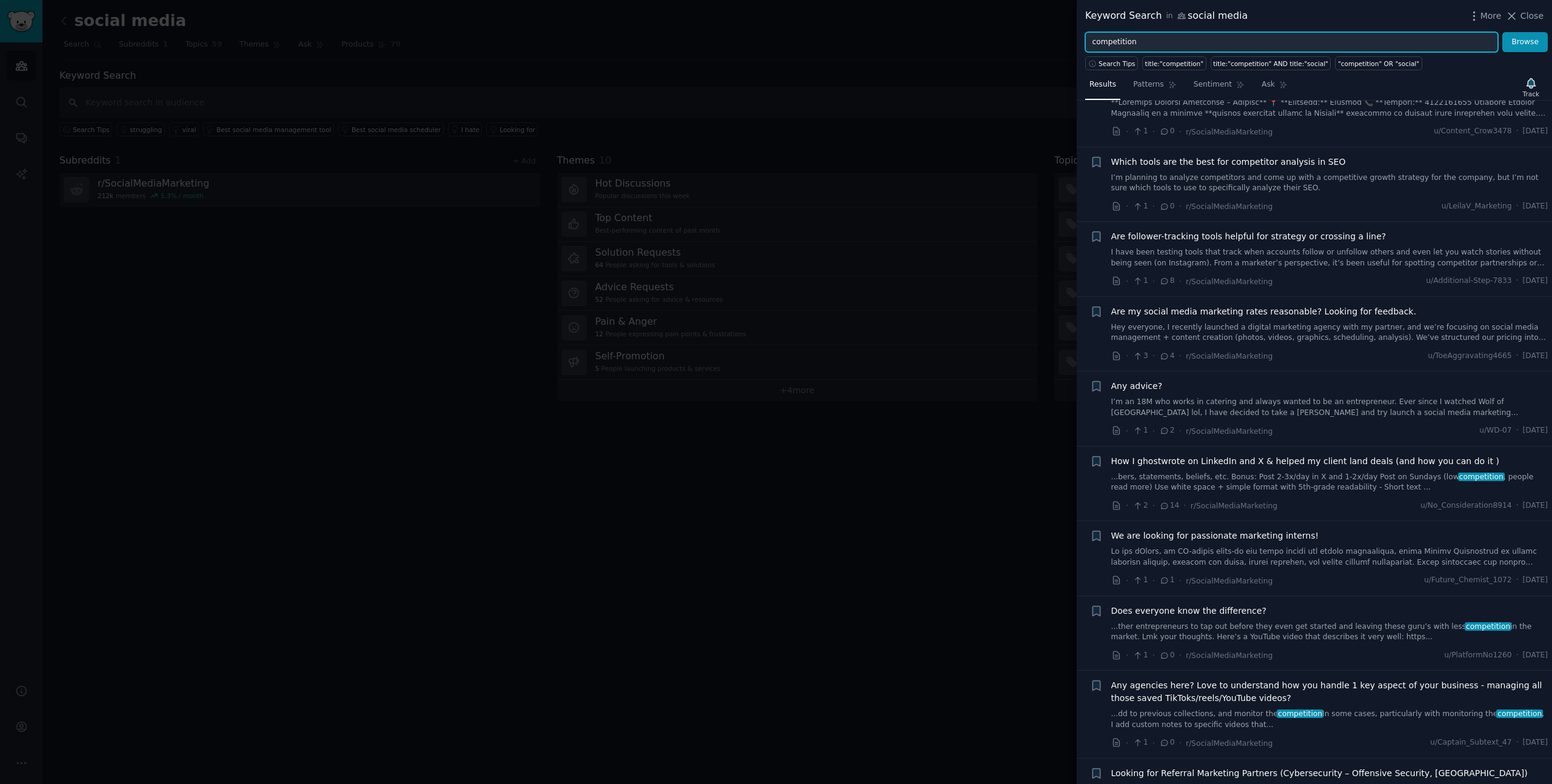
scroll to position [787, 0]
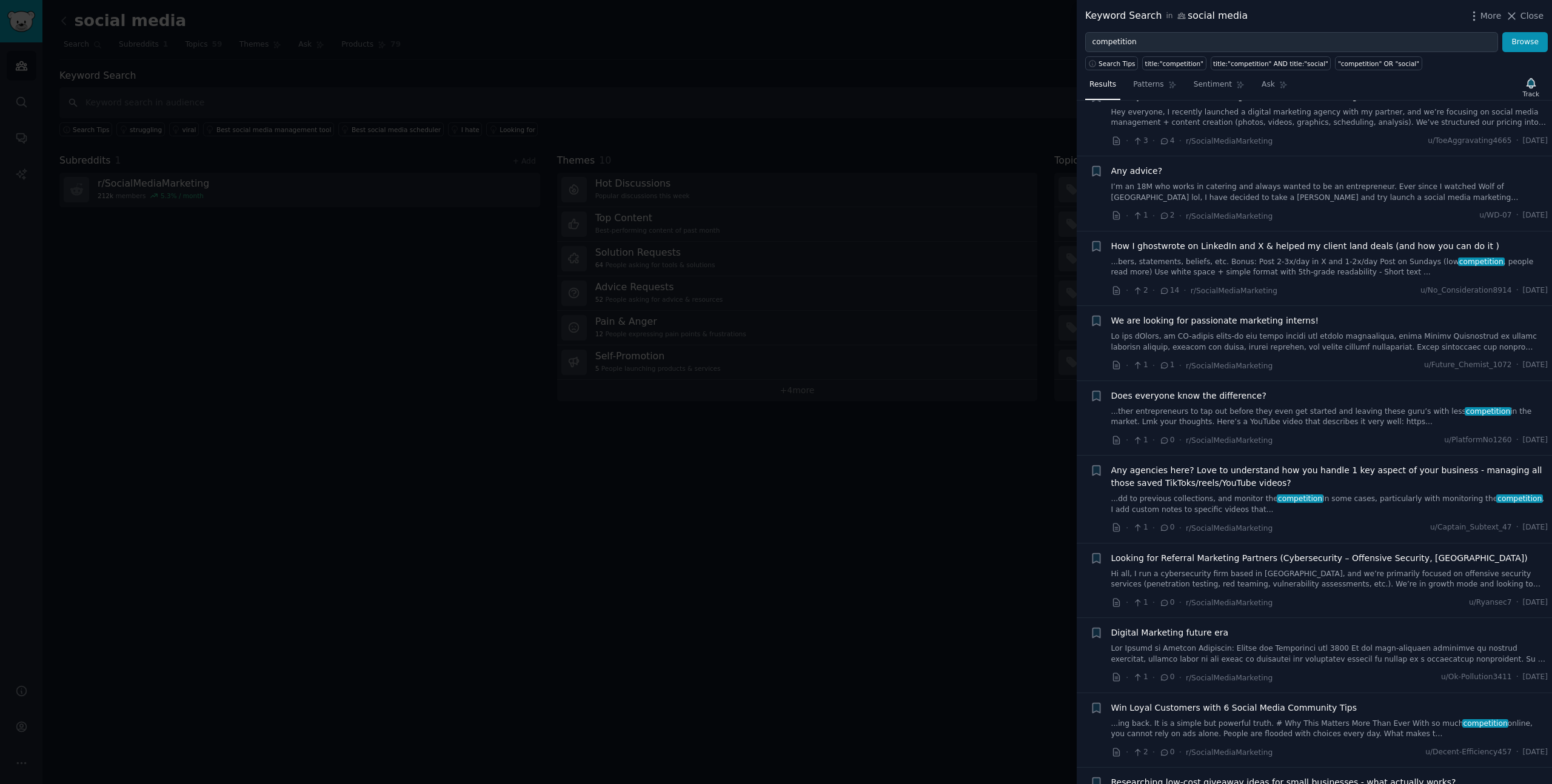
click at [1226, 474] on span "Any agencies here? Love to understand how you handle 1 key aspect of your busin…" at bounding box center [1329, 477] width 437 height 25
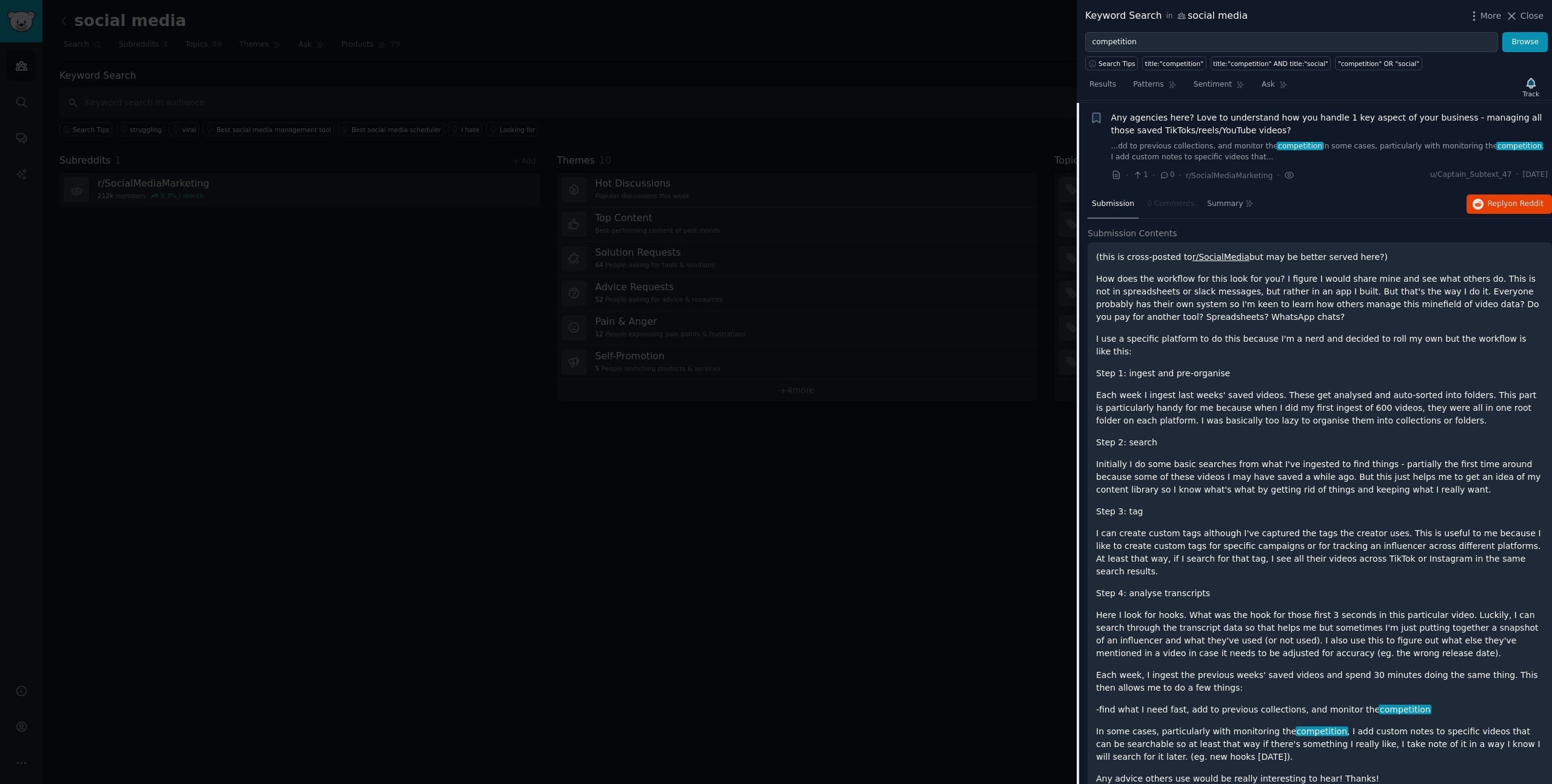
scroll to position [1142, 0]
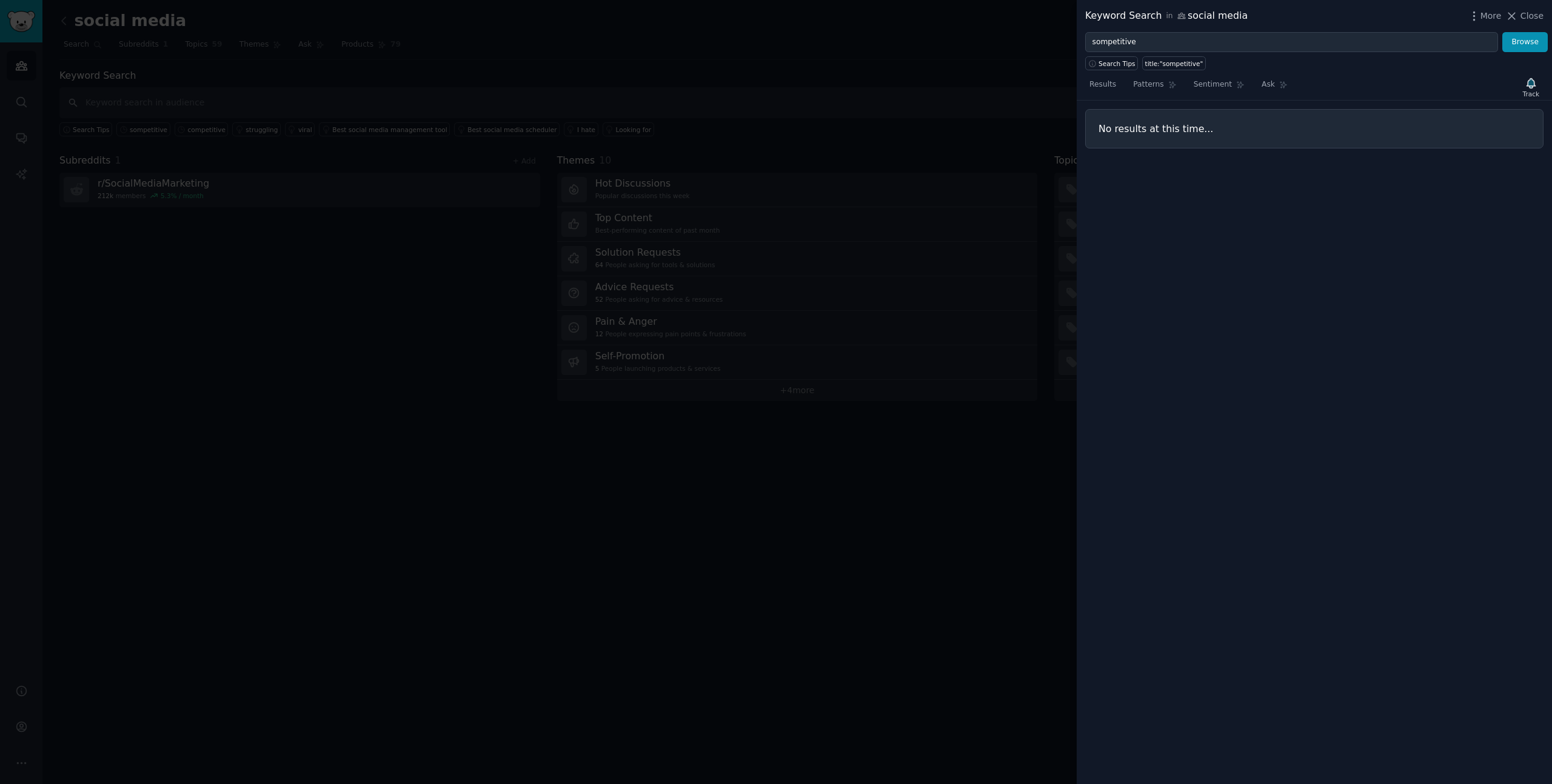
click at [975, 280] on div at bounding box center [776, 392] width 1552 height 784
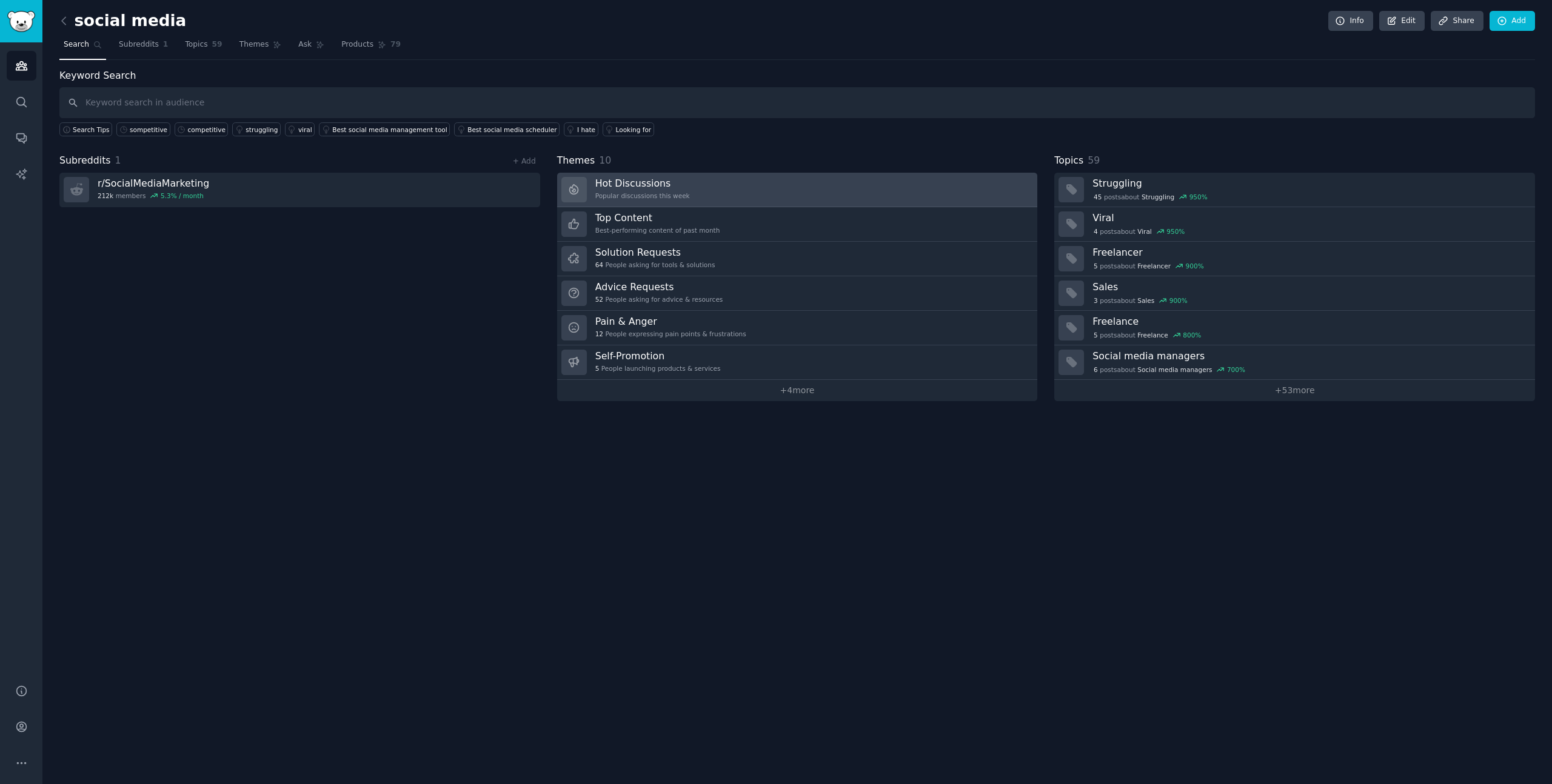
click at [682, 190] on div "Hot Discussions Popular discussions this week" at bounding box center [642, 189] width 94 height 25
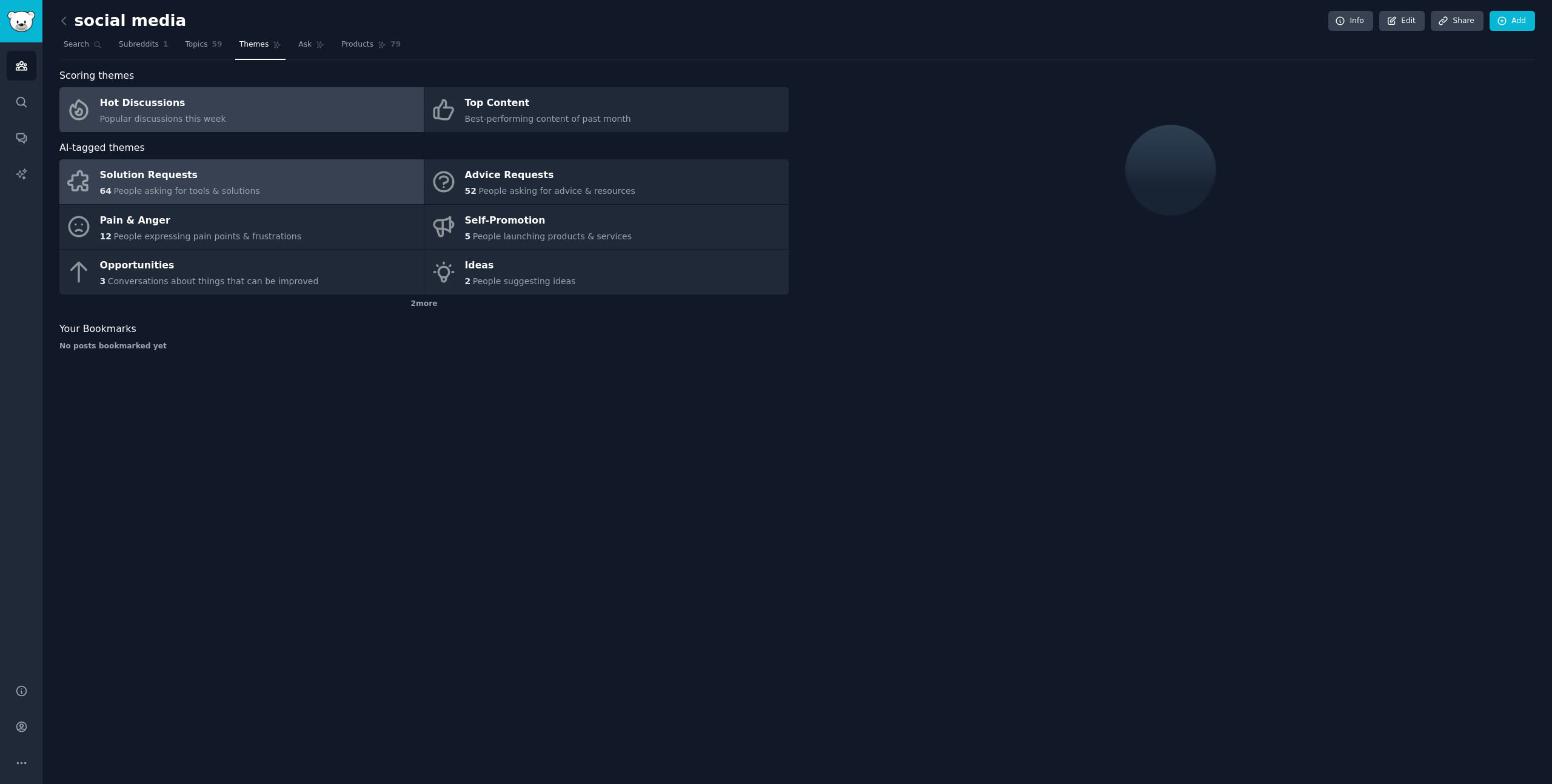
click at [217, 174] on div "Solution Requests" at bounding box center [180, 176] width 160 height 20
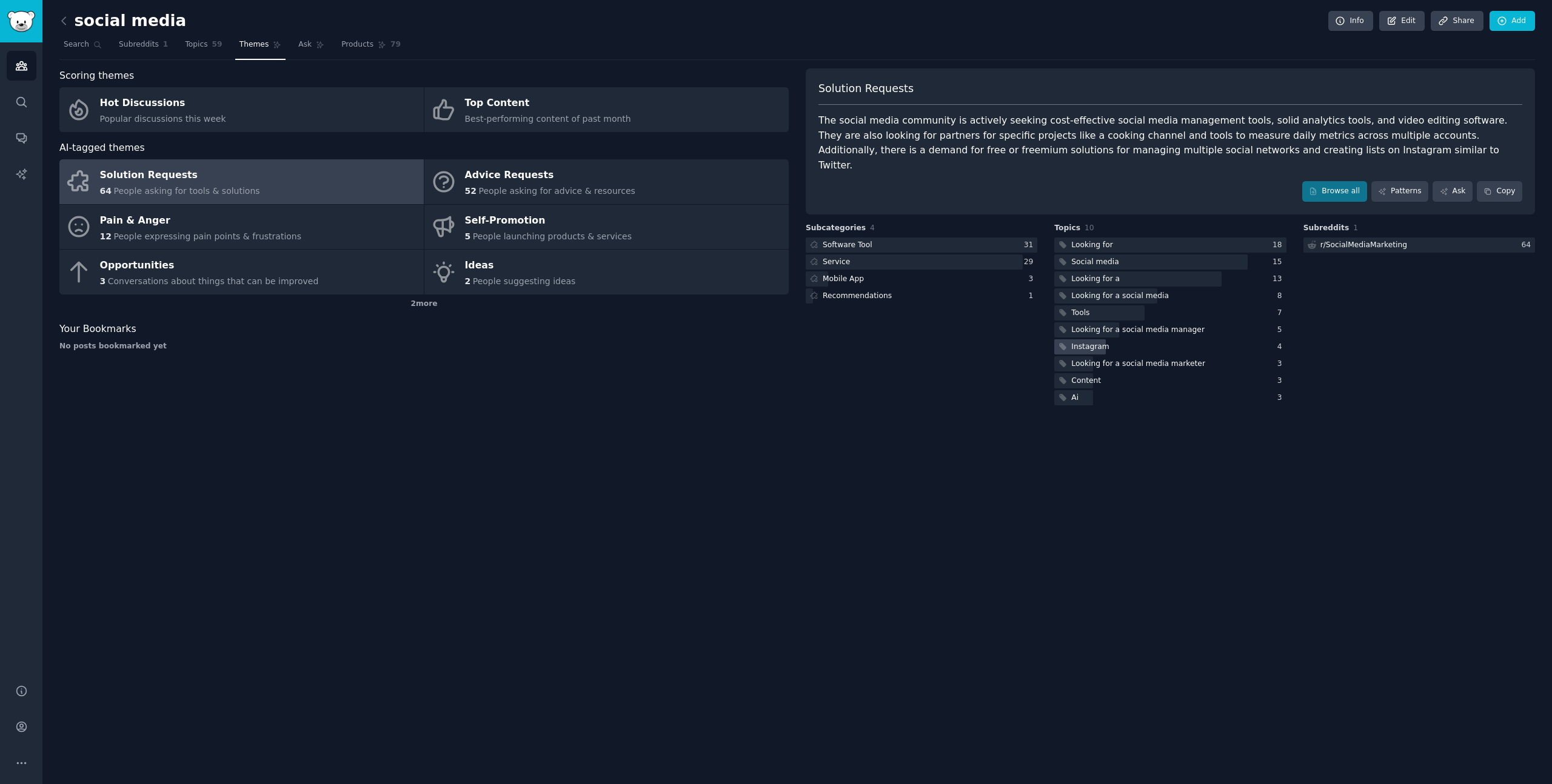
click at [1099, 341] on div "Instagram" at bounding box center [1090, 347] width 37 height 11
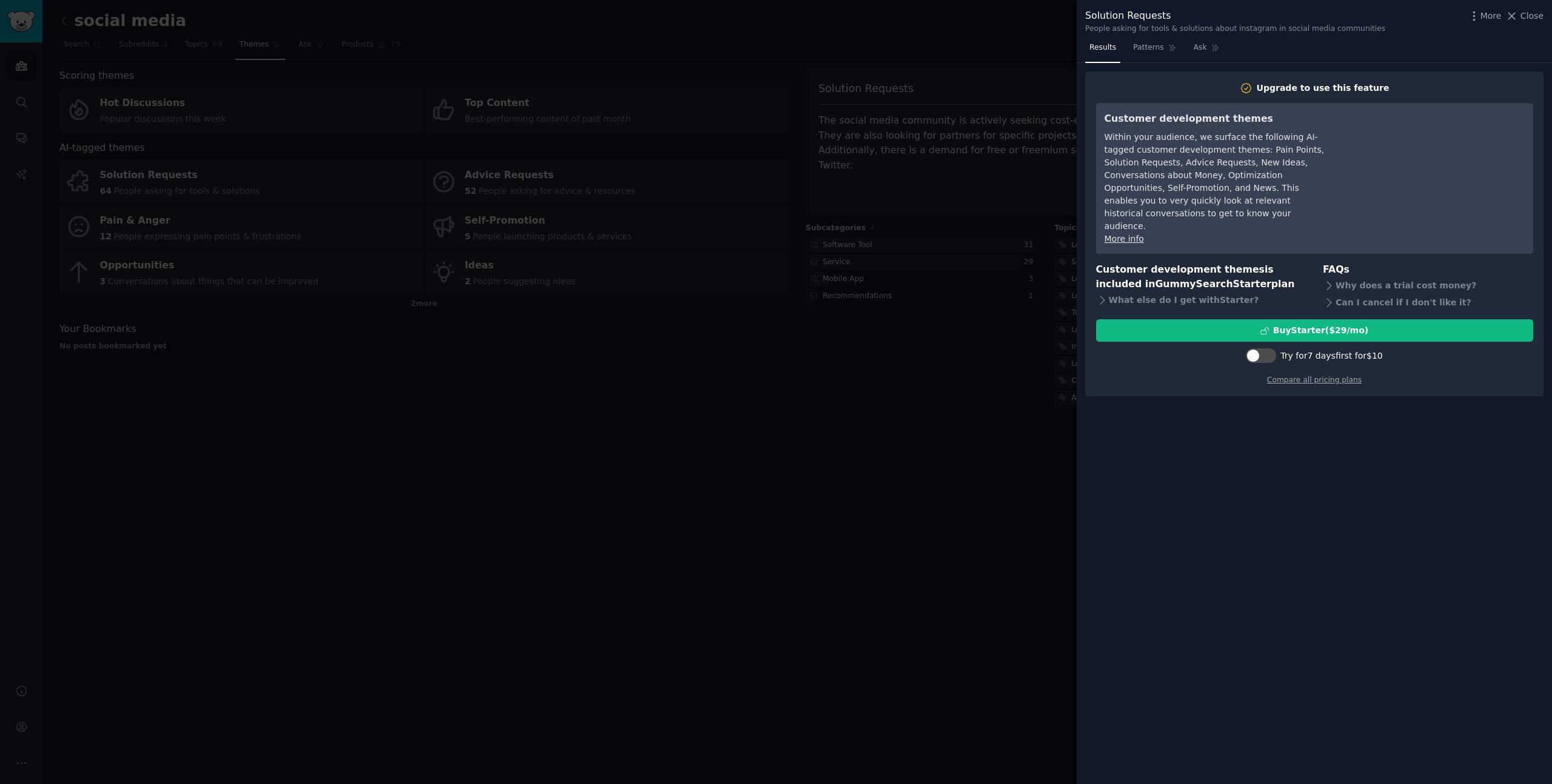
click at [1023, 274] on div at bounding box center [776, 392] width 1552 height 784
